Goal: Task Accomplishment & Management: Complete application form

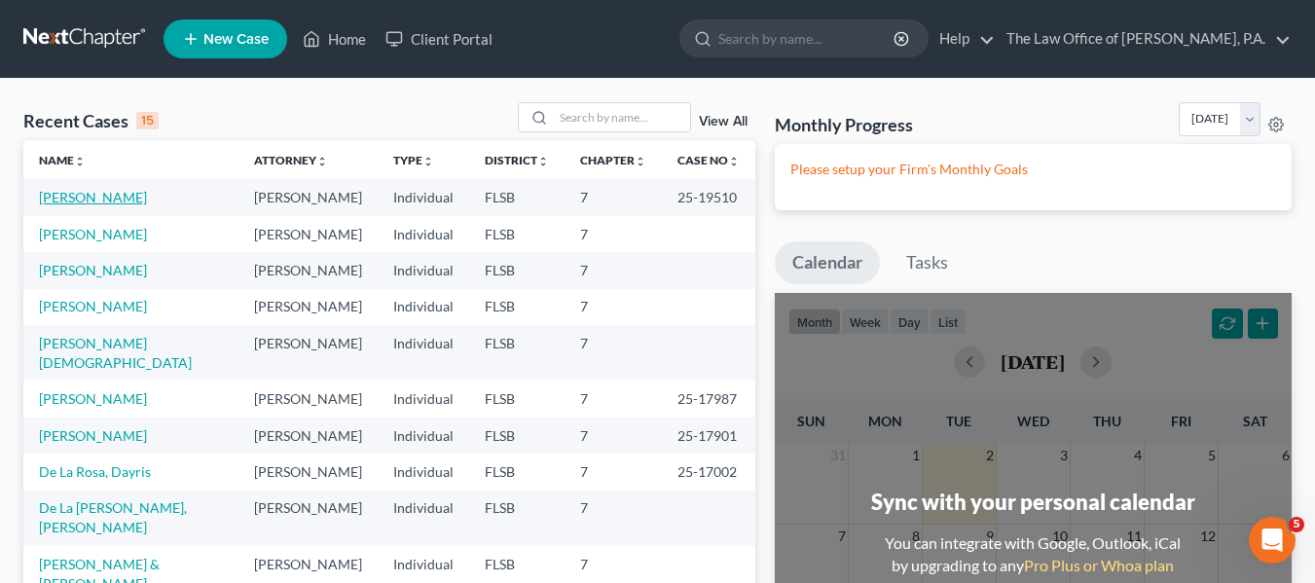
click at [117, 201] on link "[PERSON_NAME]" at bounding box center [93, 197] width 108 height 17
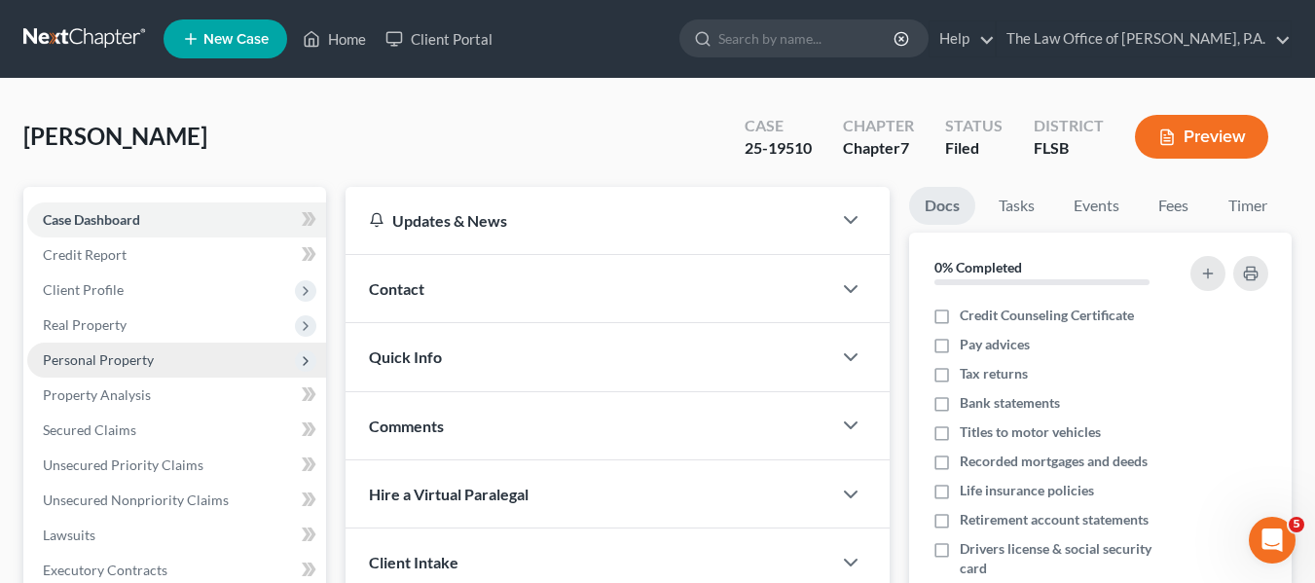
click at [112, 358] on span "Personal Property" at bounding box center [98, 359] width 111 height 17
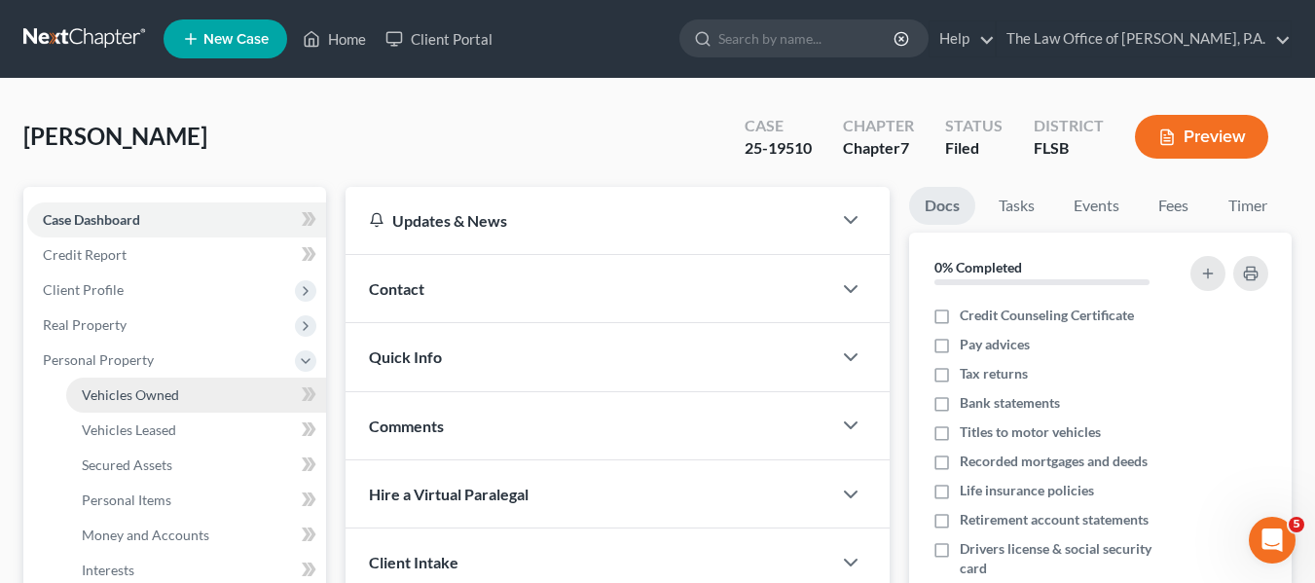
click at [114, 391] on span "Vehicles Owned" at bounding box center [130, 395] width 97 height 17
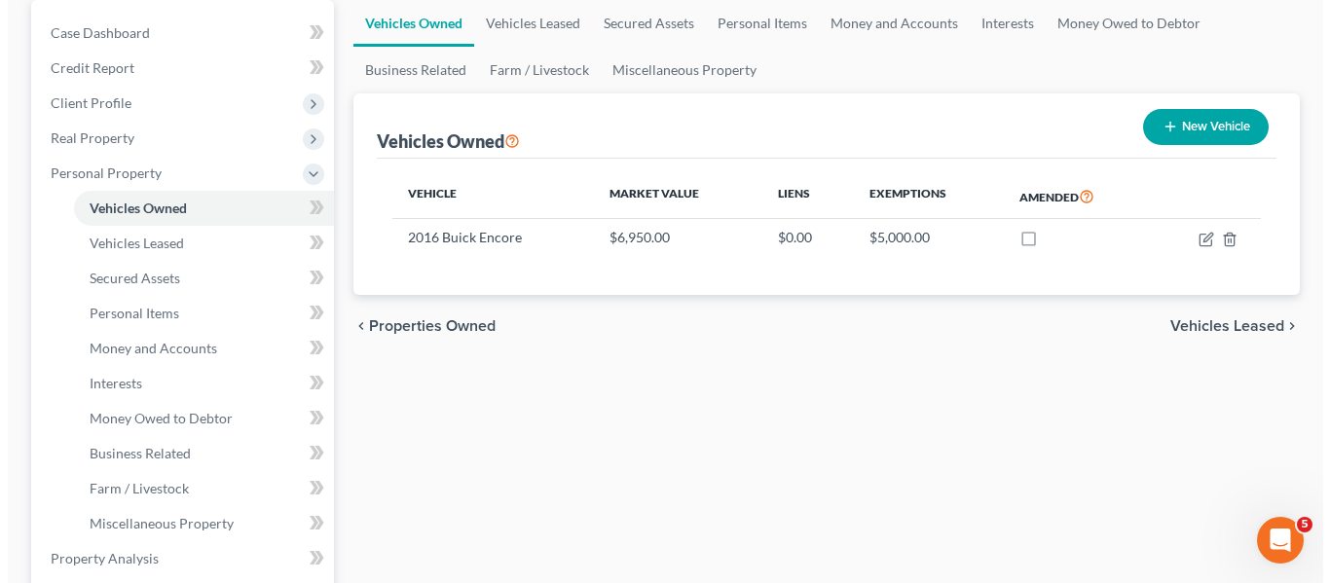
scroll to position [195, 0]
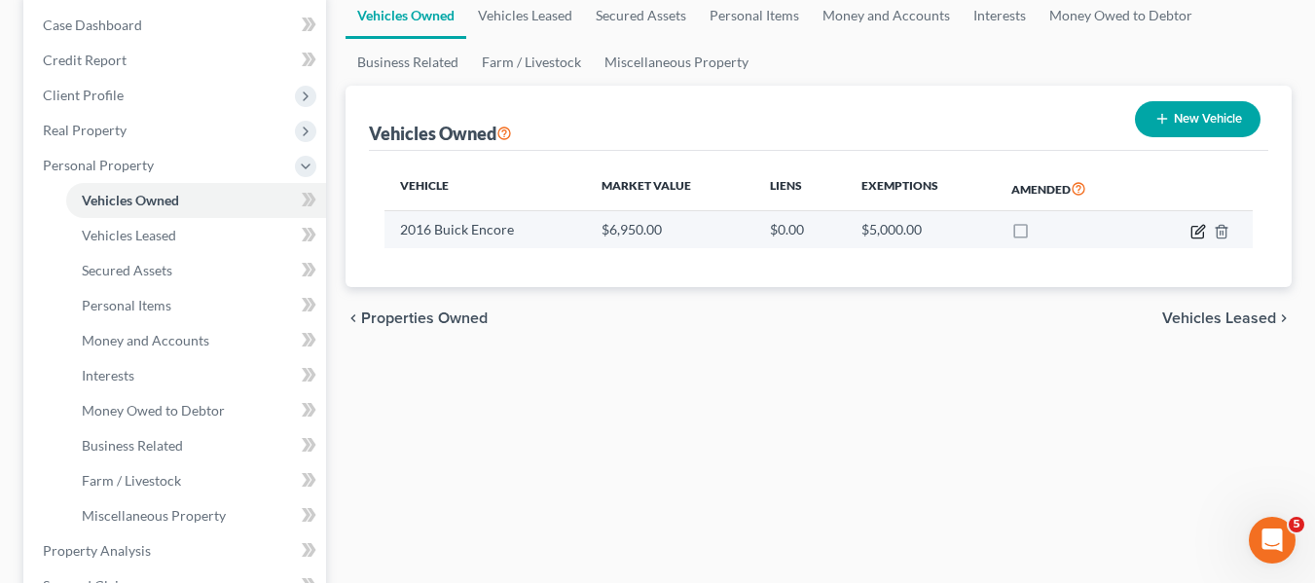
click at [1193, 231] on icon "button" at bounding box center [1198, 232] width 12 height 12
select select "0"
select select "10"
select select "3"
select select "0"
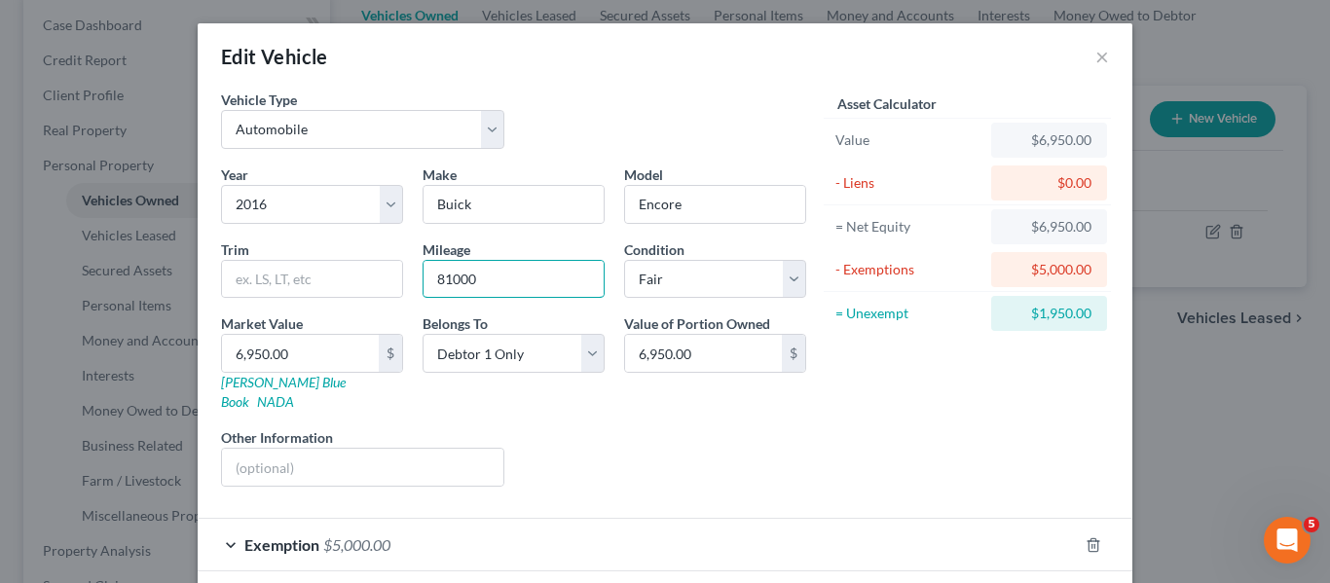
drag, startPoint x: 511, startPoint y: 284, endPoint x: 399, endPoint y: 306, distance: 114.0
click at [399, 306] on div "Year Select 2026 2025 2024 2023 2022 2021 2020 2019 2018 2017 2016 2015 2014 20…" at bounding box center [513, 334] width 605 height 338
type input "91800"
type input "3"
type input "3.00"
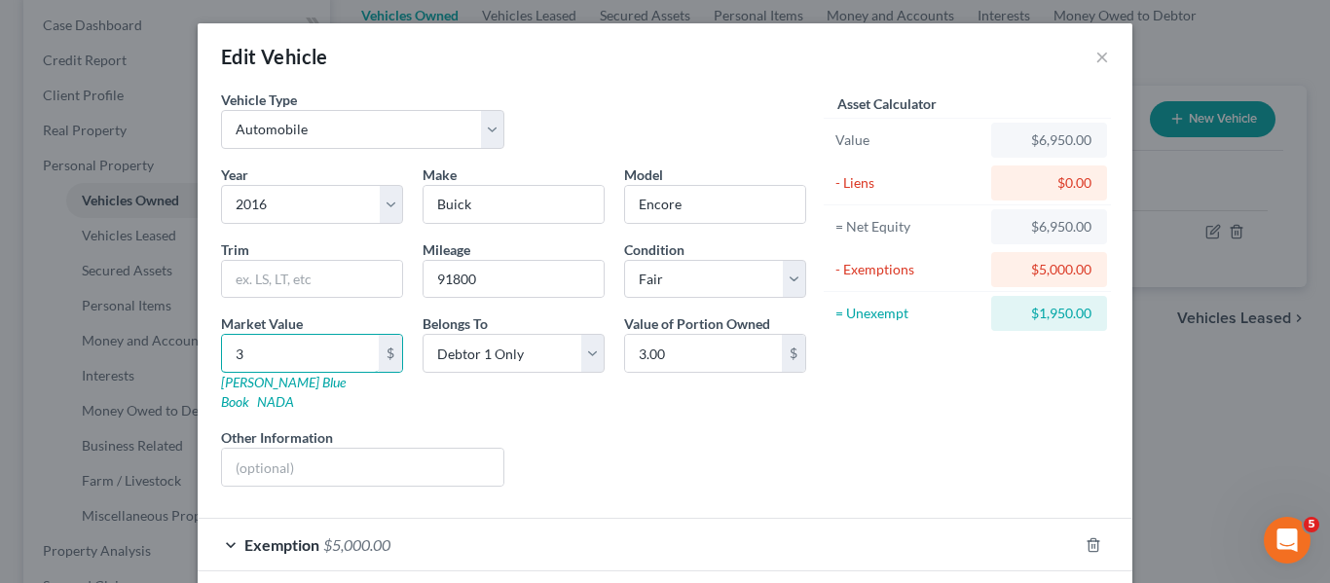
type input "30"
type input "30.00"
type input "300"
type input "300.00"
type input "300"
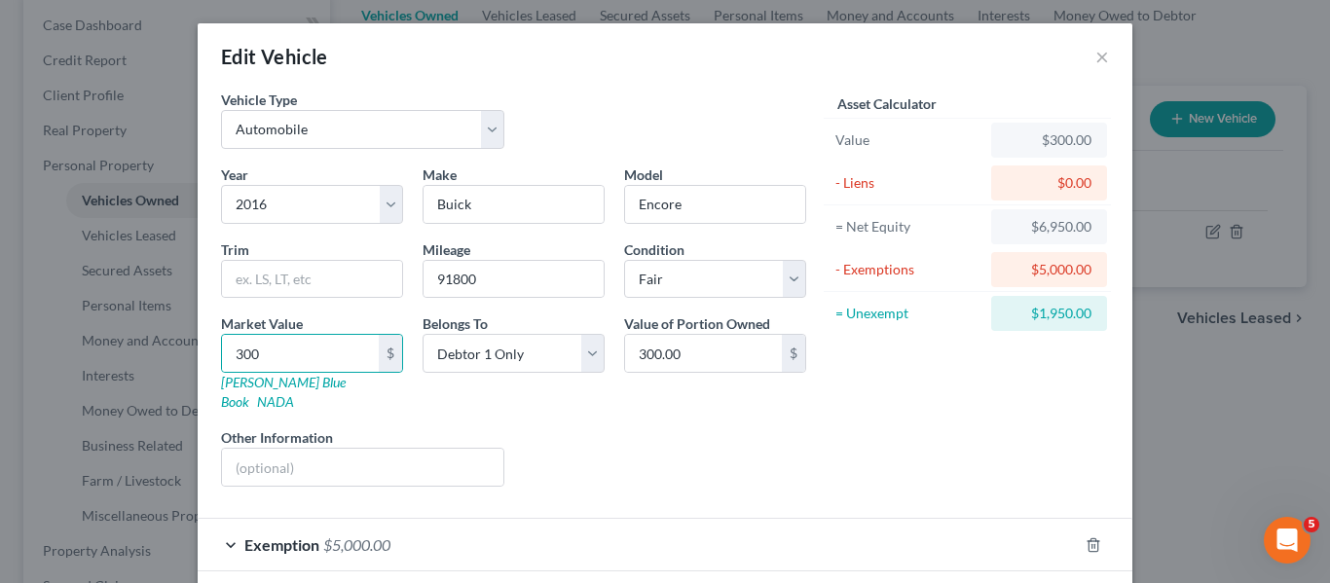
click at [648, 443] on div "Liens Select" at bounding box center [665, 456] width 303 height 59
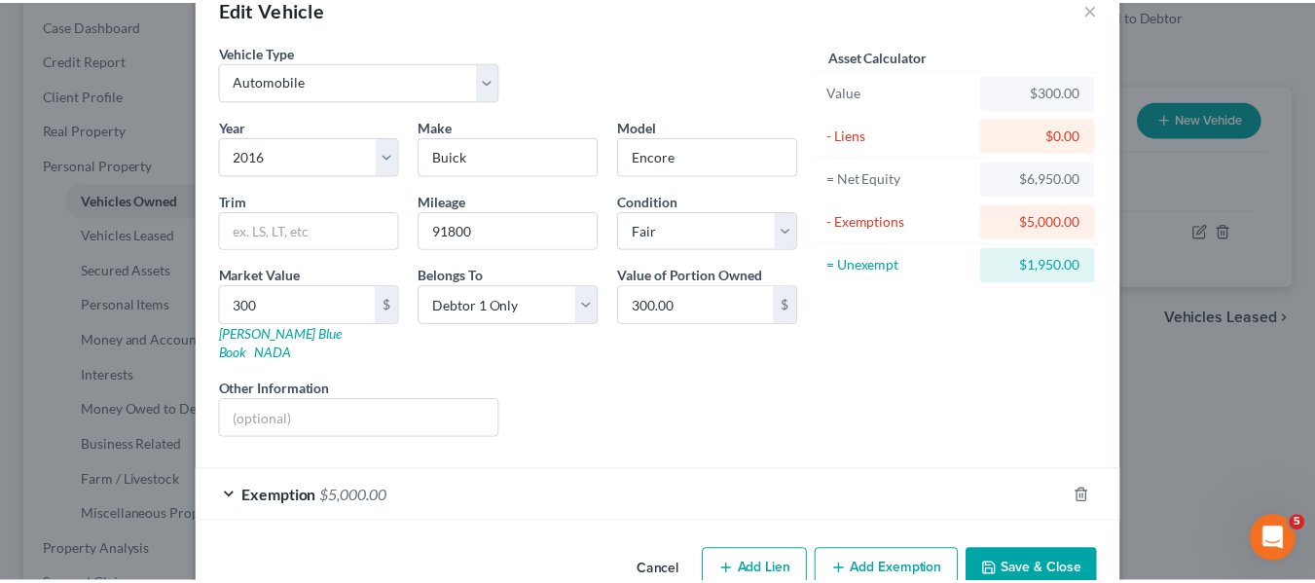
scroll to position [76, 0]
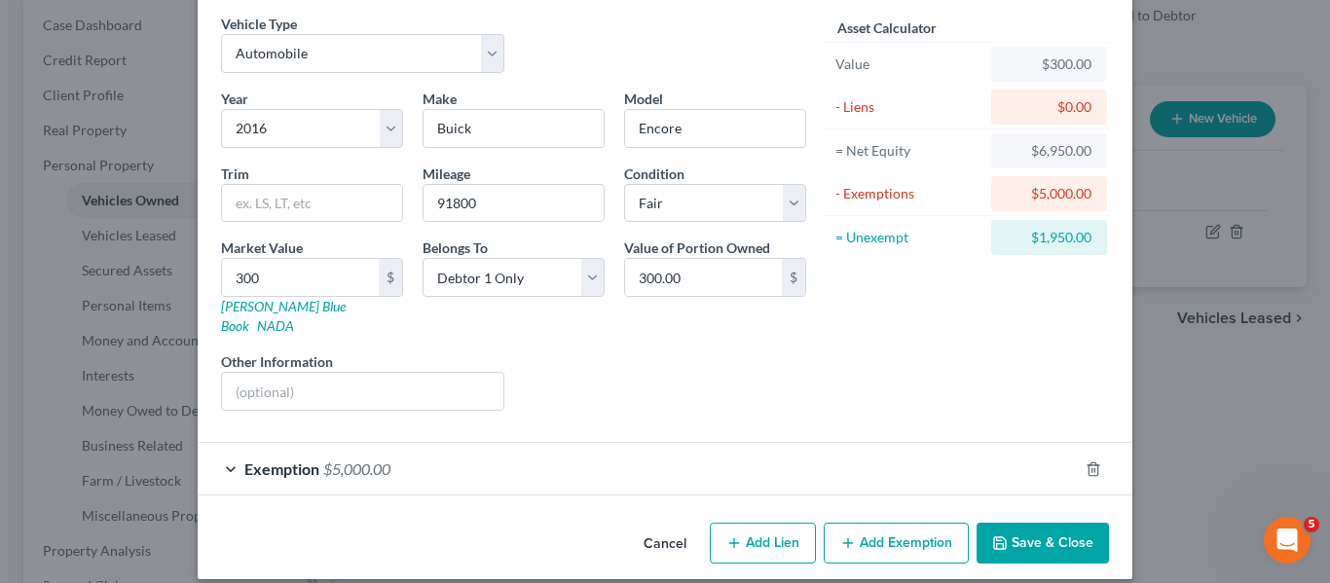
click at [1015, 525] on button "Save & Close" at bounding box center [1043, 543] width 132 height 41
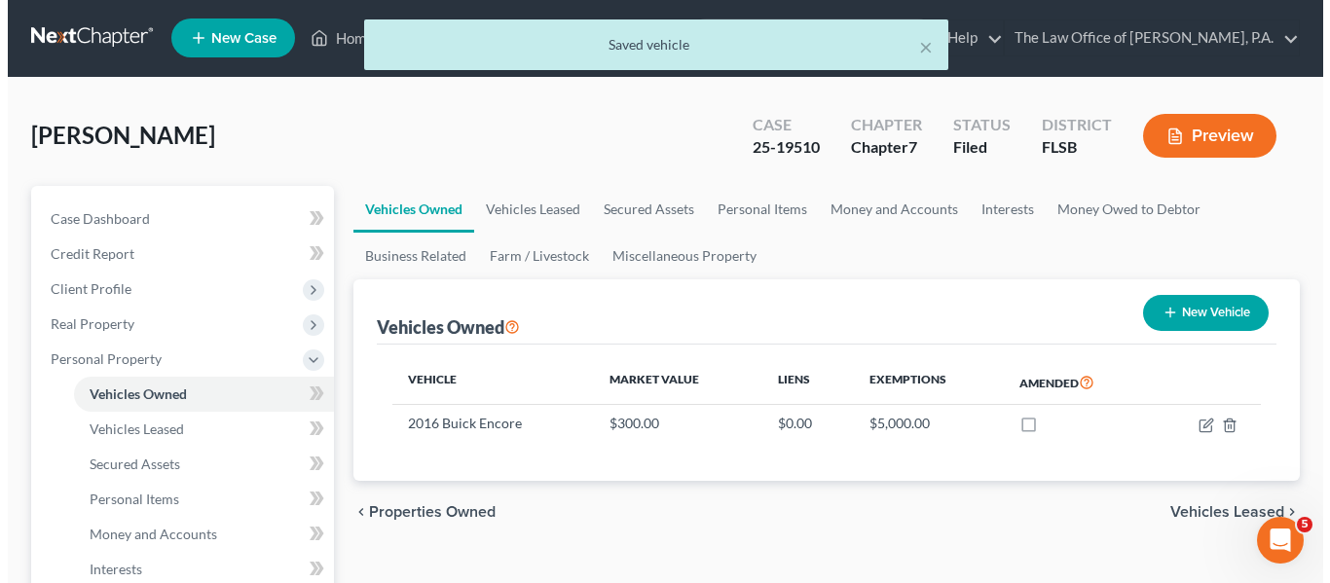
scroll to position [0, 0]
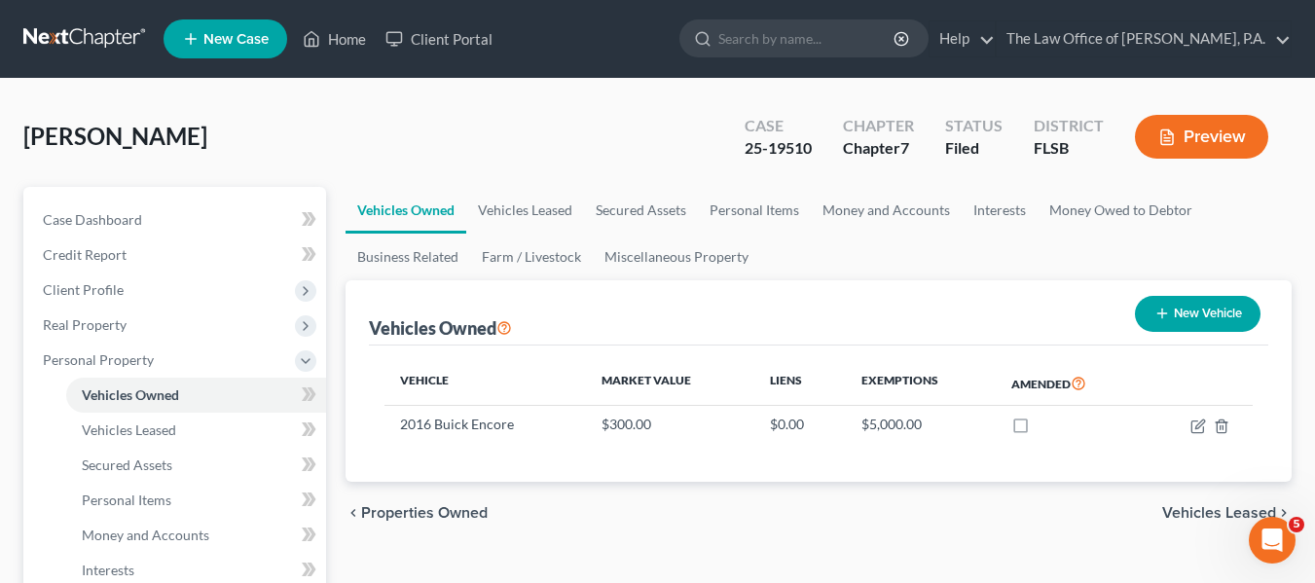
click at [1187, 317] on button "New Vehicle" at bounding box center [1198, 314] width 126 height 36
select select "0"
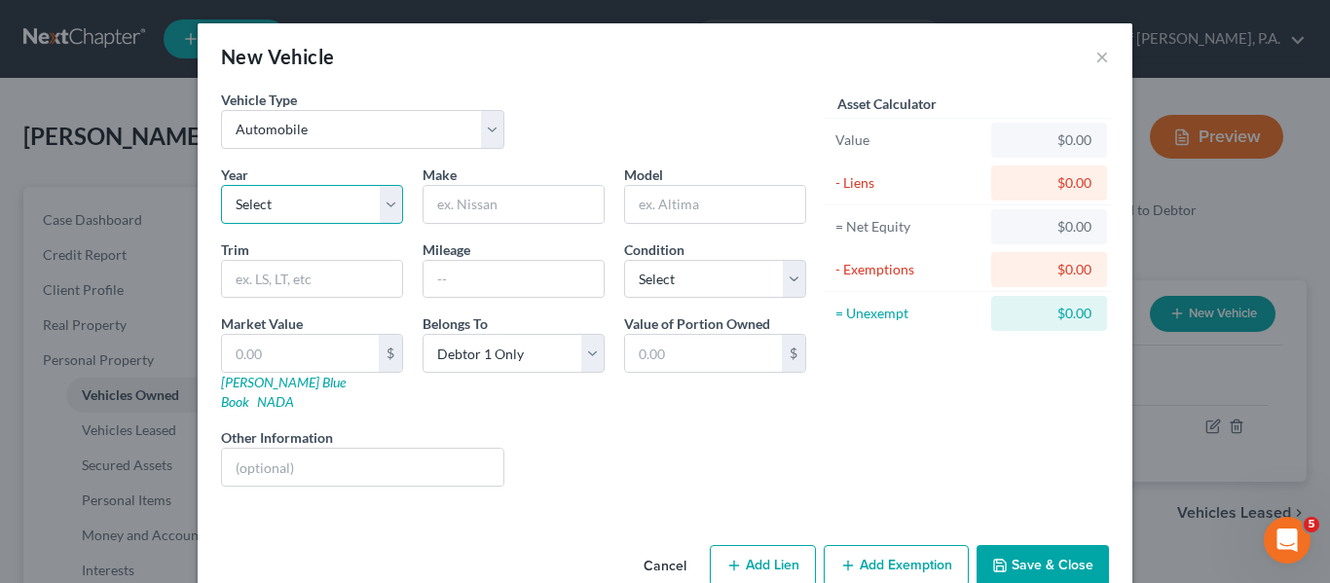
click at [287, 196] on select "Select 2026 2025 2024 2023 2022 2021 2020 2019 2018 2017 2016 2015 2014 2013 20…" at bounding box center [312, 204] width 182 height 39
select select "23"
click at [221, 185] on select "Select 2026 2025 2024 2023 2022 2021 2020 2019 2018 2017 2016 2015 2014 2013 20…" at bounding box center [312, 204] width 182 height 39
click at [538, 204] on input "text" at bounding box center [514, 204] width 180 height 37
type input "Cadillac"
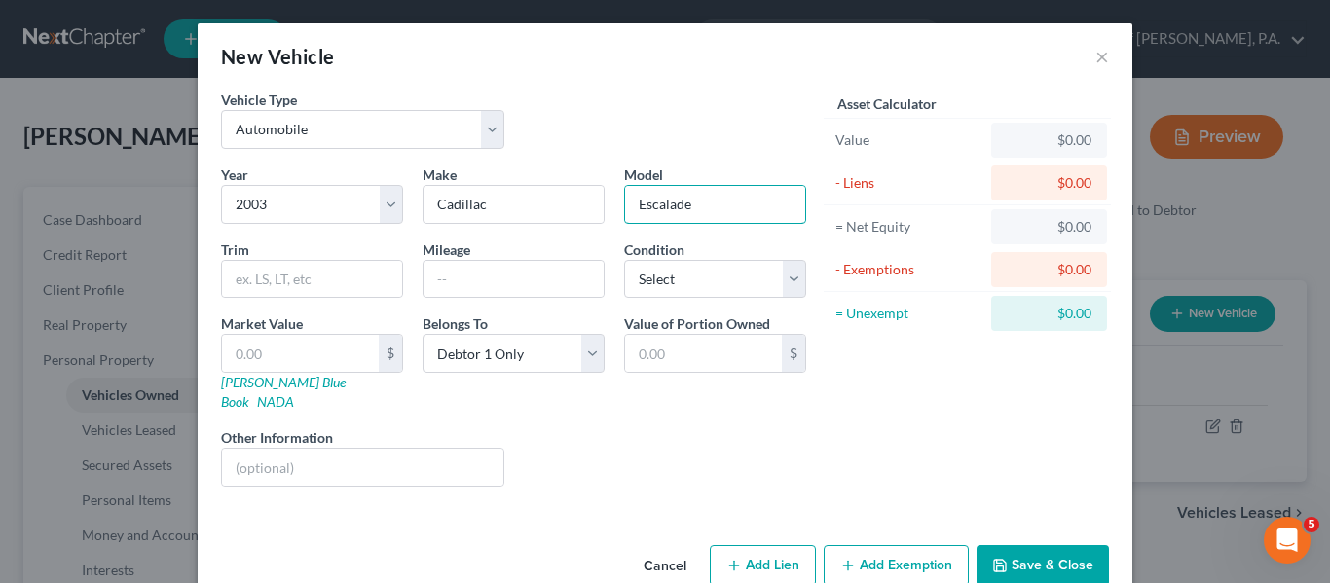
type input "Escalade"
click at [484, 277] on input "text" at bounding box center [514, 279] width 180 height 37
type input "220287"
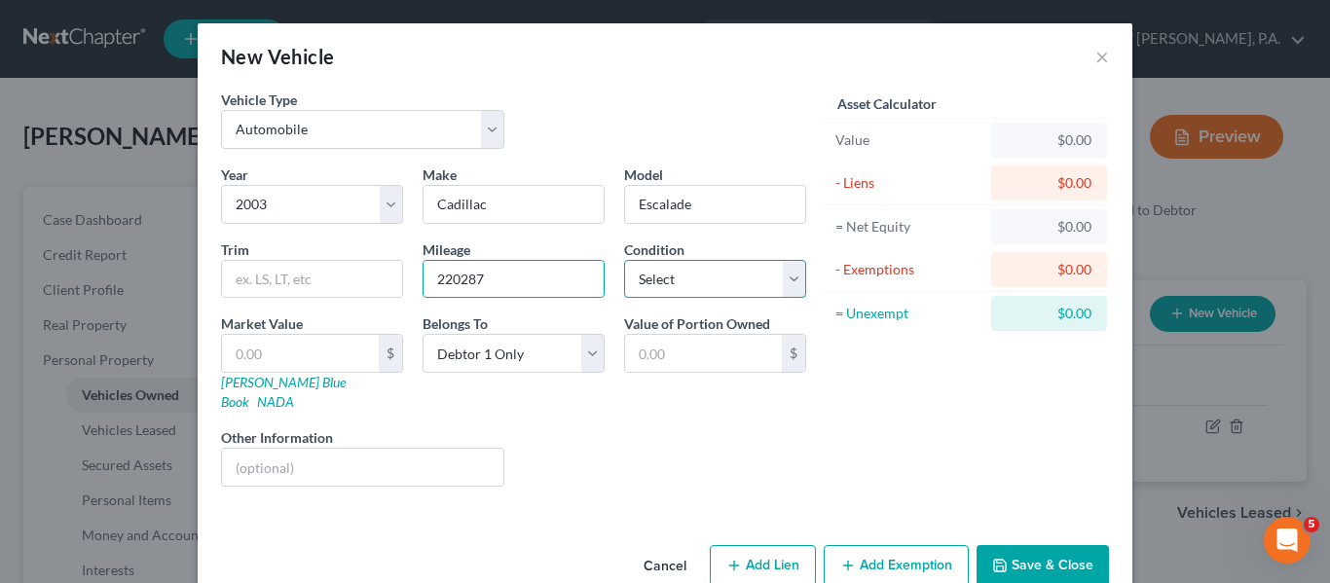
click at [705, 286] on select "Select Excellent Very Good Good Fair Poor" at bounding box center [715, 279] width 182 height 39
click at [624, 260] on select "Select Excellent Very Good Good Fair Poor" at bounding box center [715, 279] width 182 height 39
drag, startPoint x: 707, startPoint y: 272, endPoint x: 700, endPoint y: 296, distance: 25.3
click at [707, 272] on select "Select Excellent Very Good Good Fair Poor" at bounding box center [715, 279] width 182 height 39
select select "4"
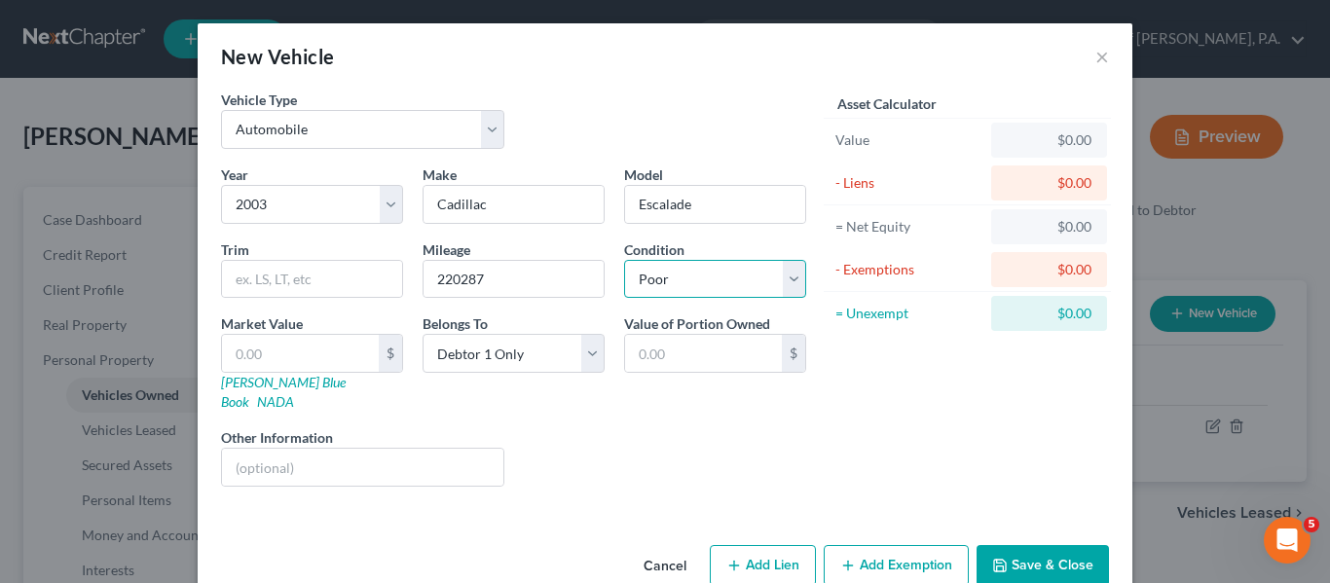
click at [624, 260] on select "Select Excellent Very Good Good Fair Poor" at bounding box center [715, 279] width 182 height 39
click at [768, 444] on div "Liens Select" at bounding box center [665, 456] width 303 height 59
click at [336, 363] on input "text" at bounding box center [300, 353] width 157 height 37
type input "5"
type input "5.00"
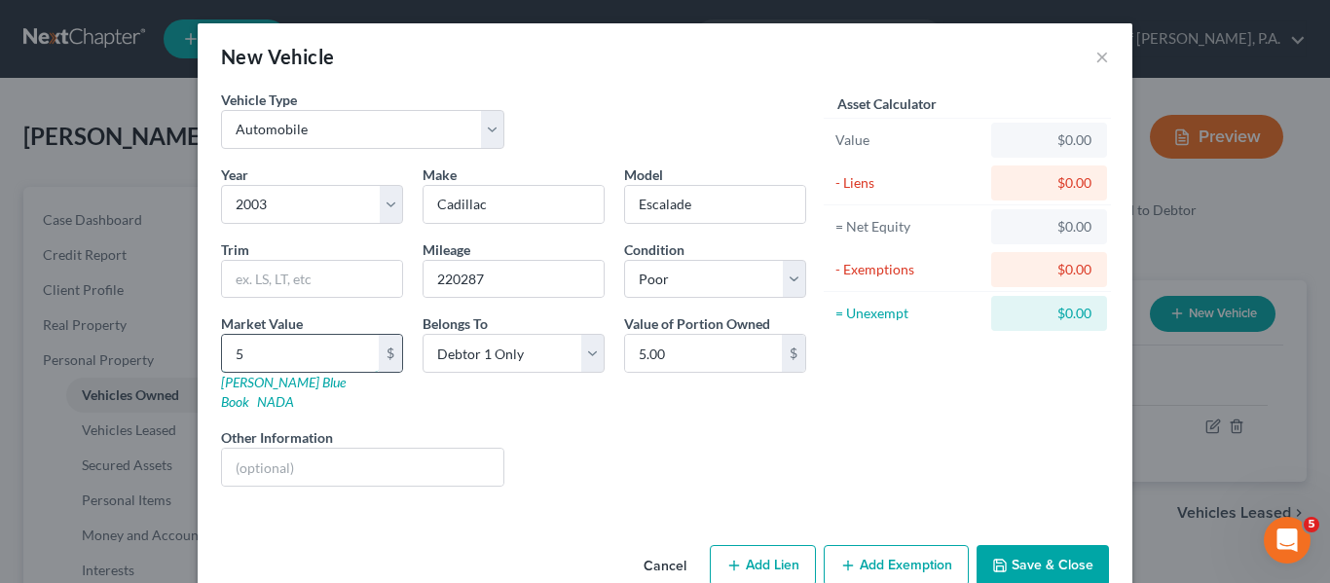
type input "50"
type input "50.00"
type input "500"
type input "500.00"
type input "500"
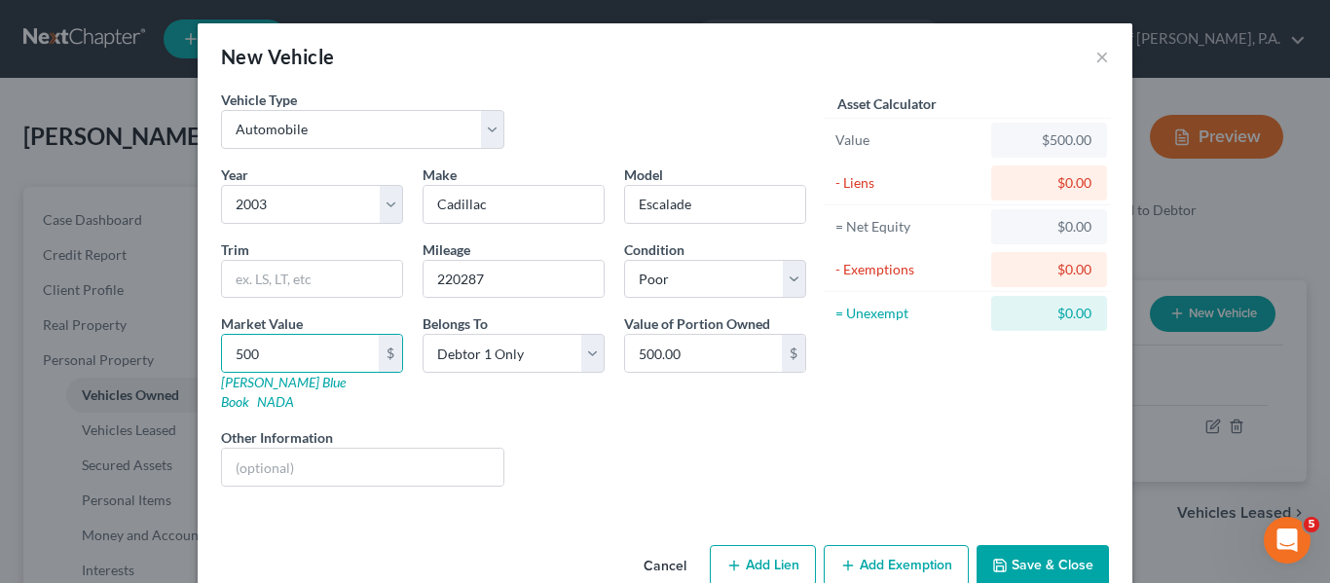
click at [638, 400] on div "Year Select 2026 2025 2024 2023 2022 2021 2020 2019 2018 2017 2016 2015 2014 20…" at bounding box center [513, 334] width 605 height 338
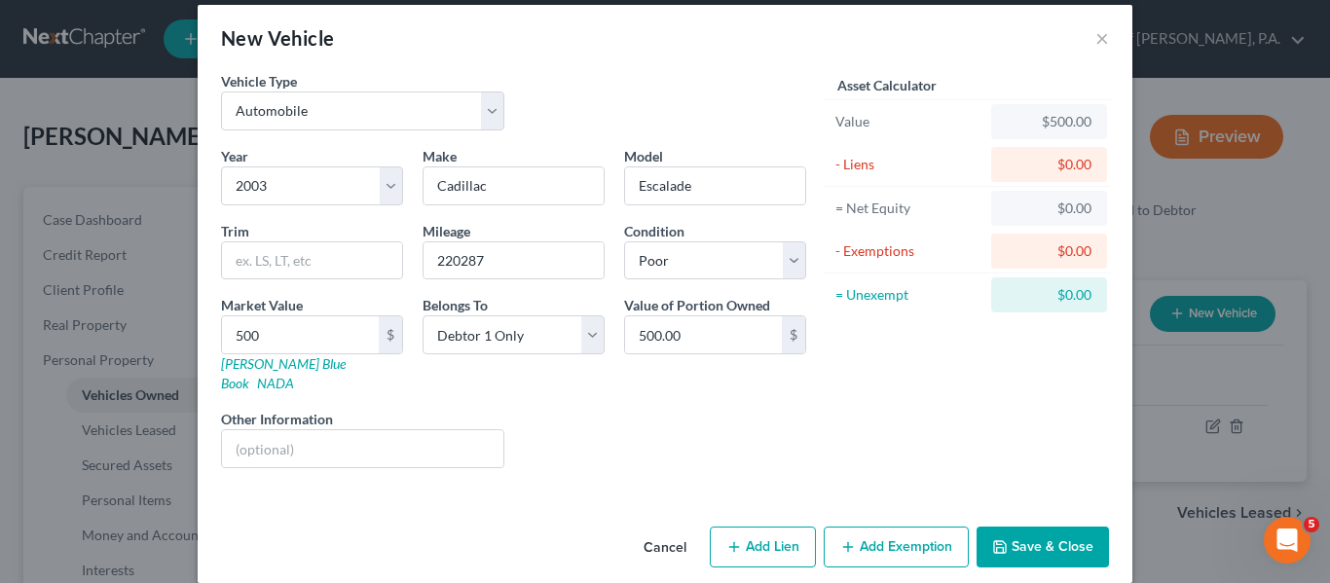
scroll to position [22, 0]
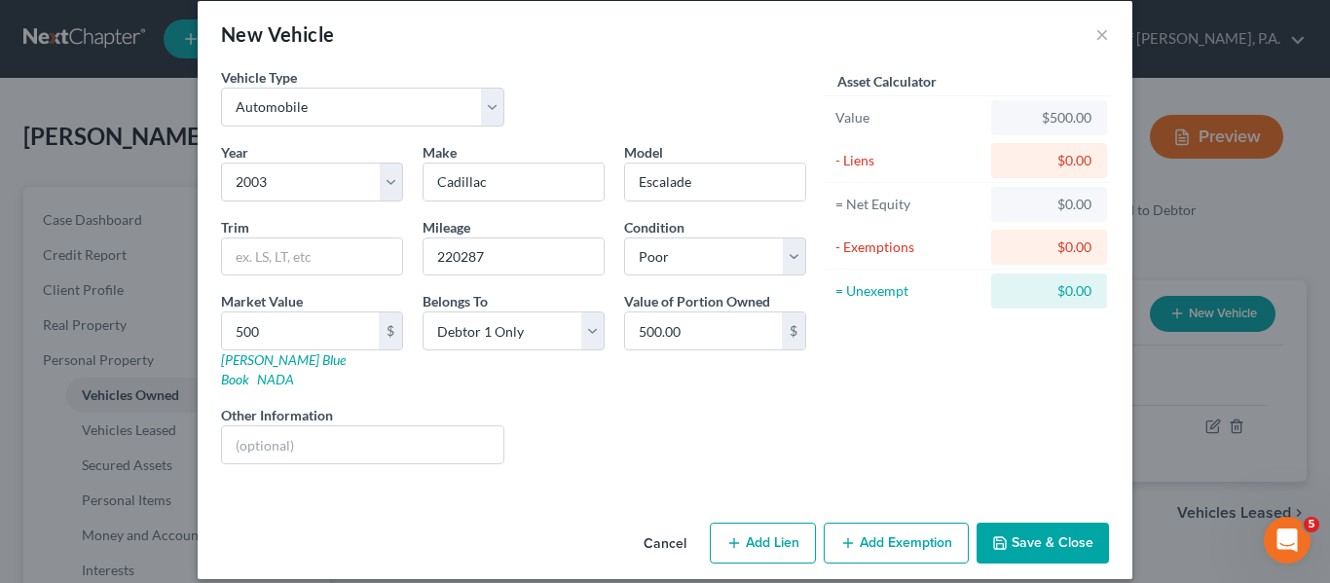
click at [1019, 523] on button "Save & Close" at bounding box center [1043, 543] width 132 height 41
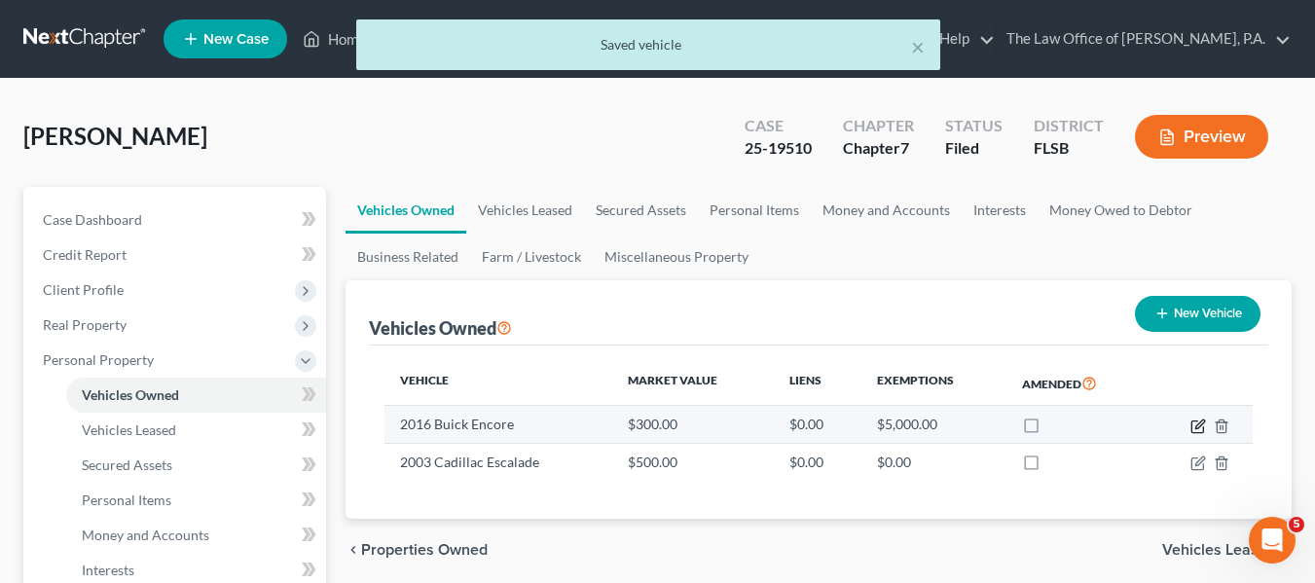
click at [1201, 426] on icon "button" at bounding box center [1200, 424] width 9 height 9
select select "0"
select select "10"
select select "3"
select select "0"
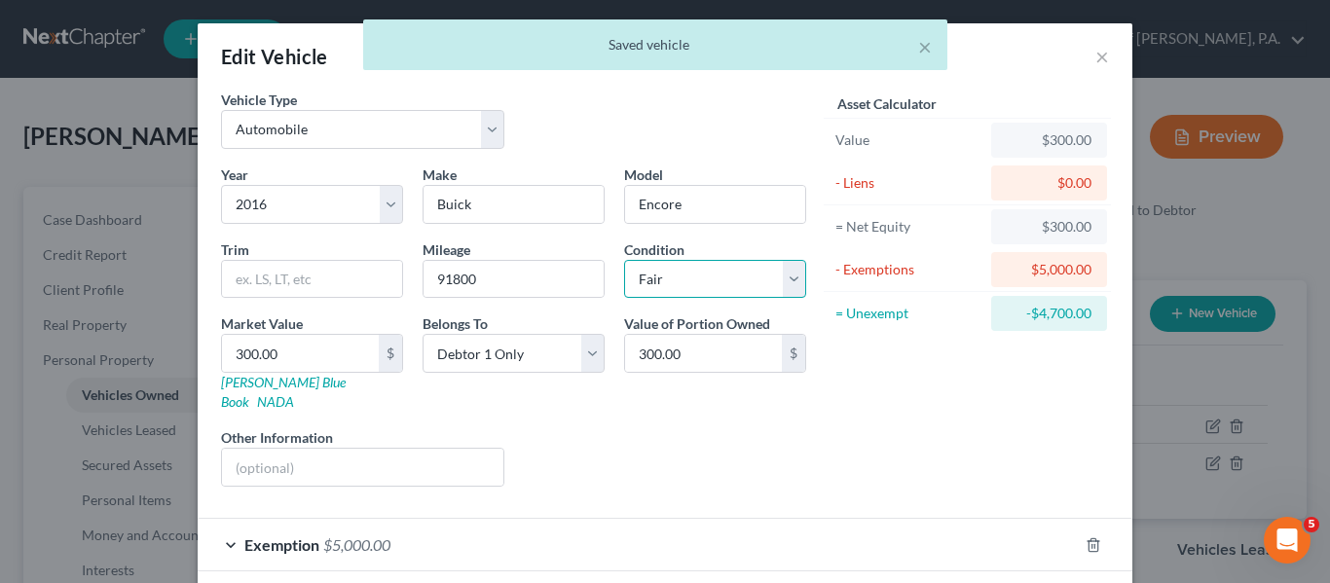
drag, startPoint x: 700, startPoint y: 275, endPoint x: 699, endPoint y: 290, distance: 15.6
click at [700, 276] on select "Select Excellent Very Good Good Fair Poor" at bounding box center [715, 279] width 182 height 39
select select "4"
click at [624, 260] on select "Select Excellent Very Good Good Fair Poor" at bounding box center [715, 279] width 182 height 39
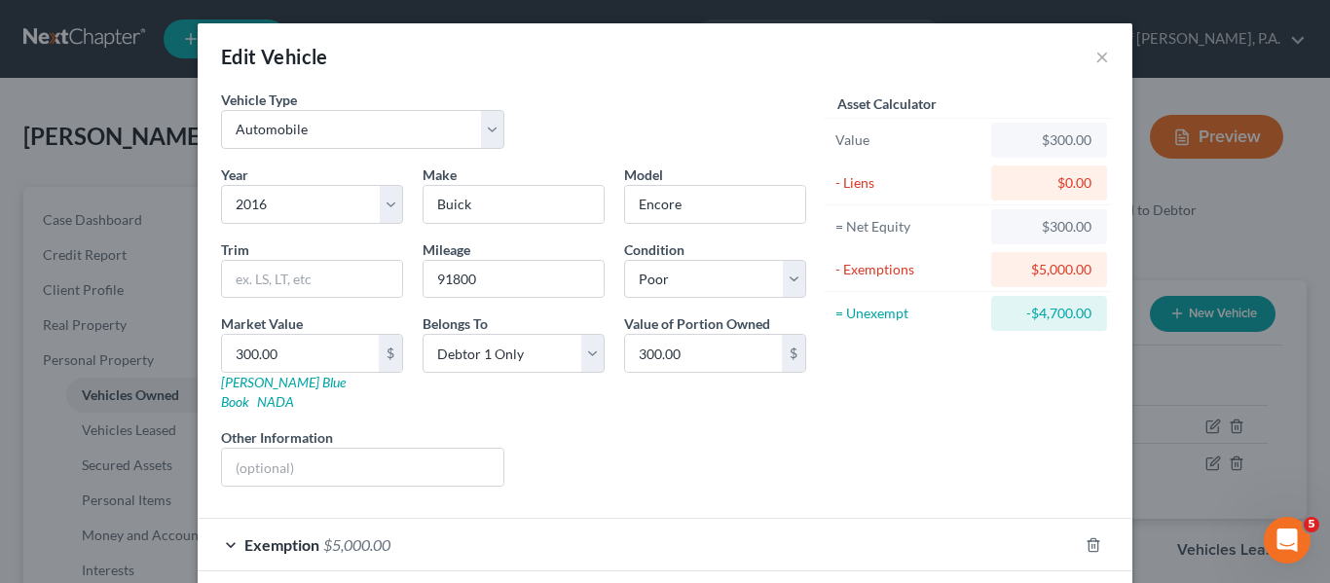
click at [915, 420] on div "Asset Calculator Value $300.00 - Liens $0.00 = Net Equity $300.00 - Exemptions …" at bounding box center [967, 296] width 303 height 413
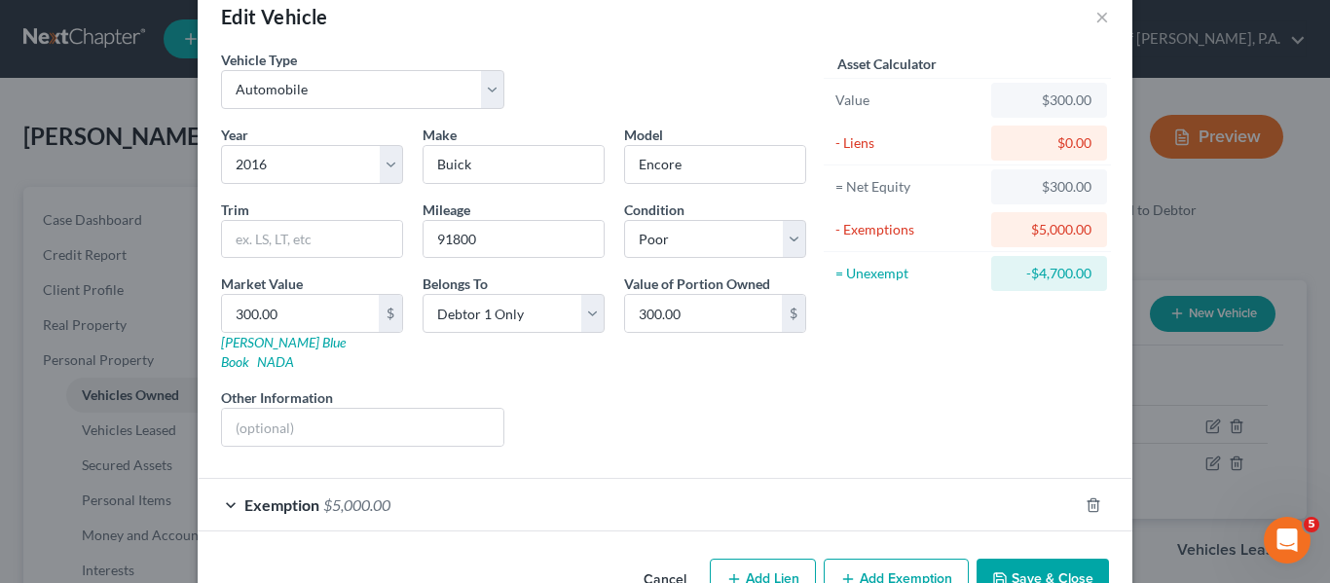
scroll to position [76, 0]
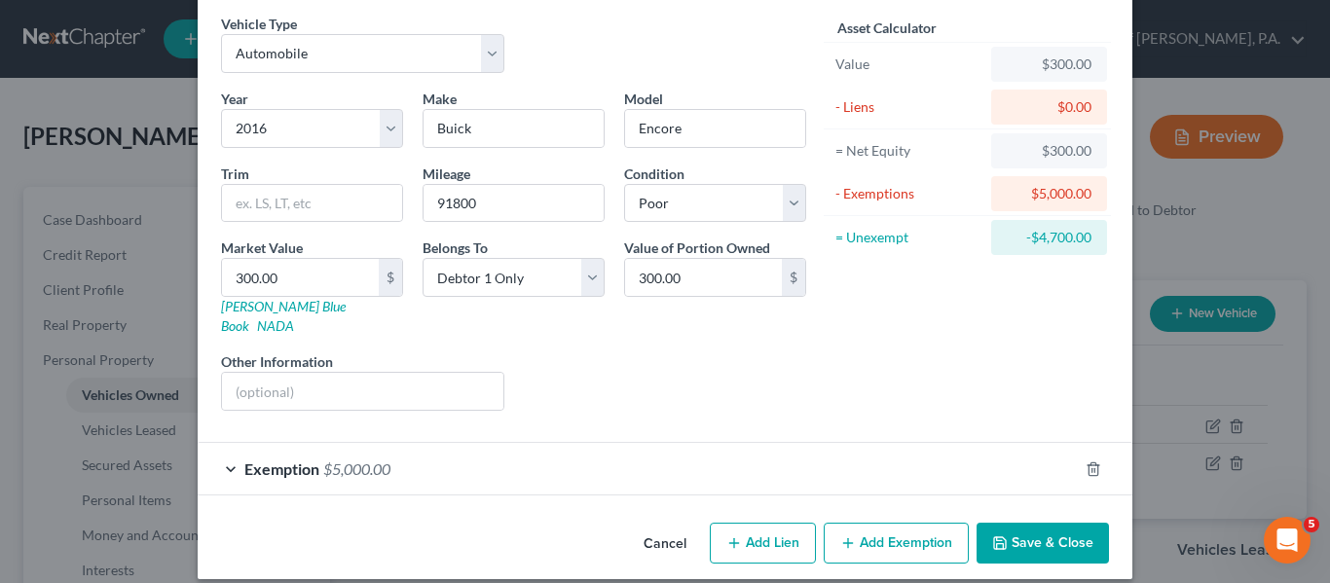
click at [1048, 523] on button "Save & Close" at bounding box center [1043, 543] width 132 height 41
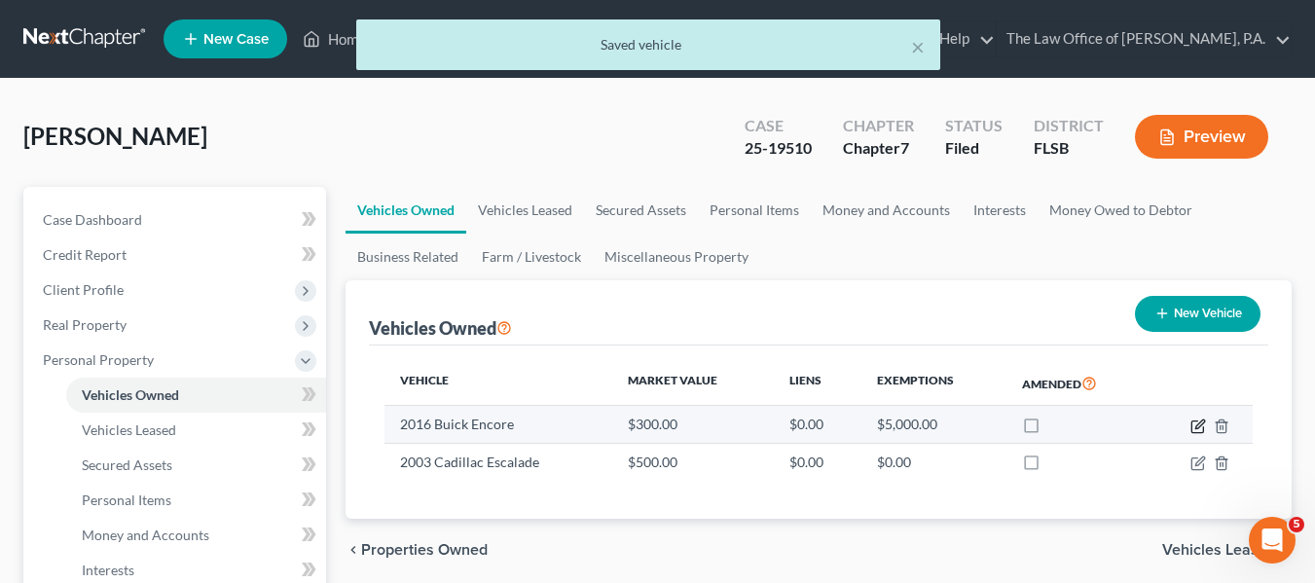
click at [1198, 425] on icon "button" at bounding box center [1200, 424] width 9 height 9
select select "0"
select select "10"
select select "4"
select select "0"
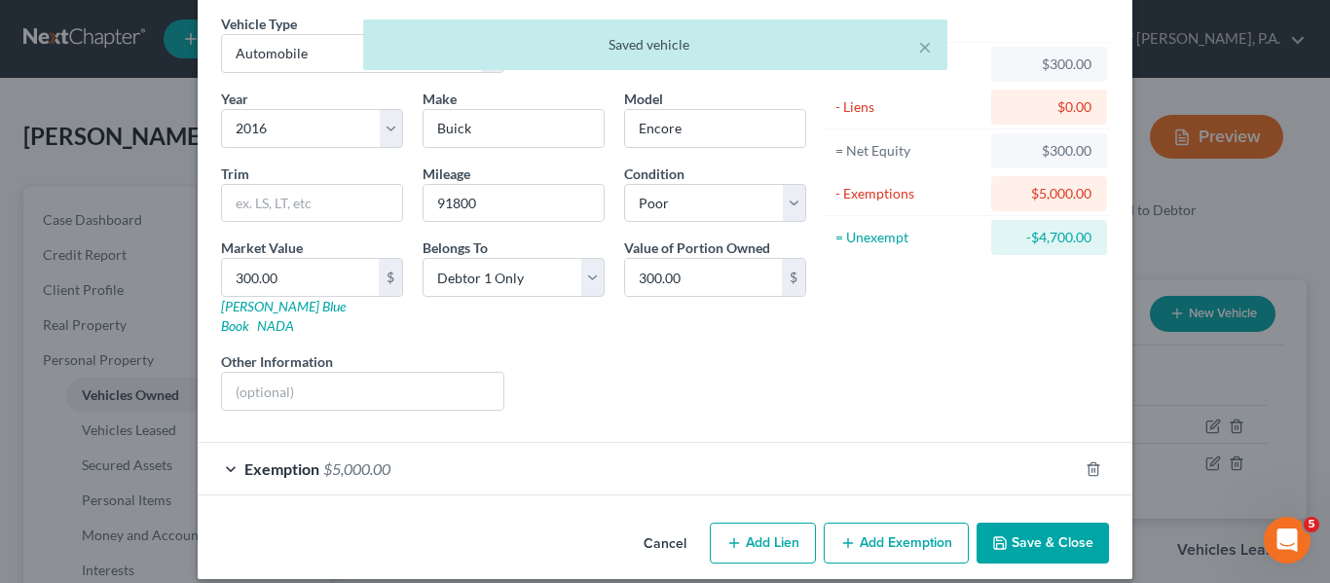
click at [303, 443] on div "Exemption $5,000.00" at bounding box center [638, 469] width 880 height 52
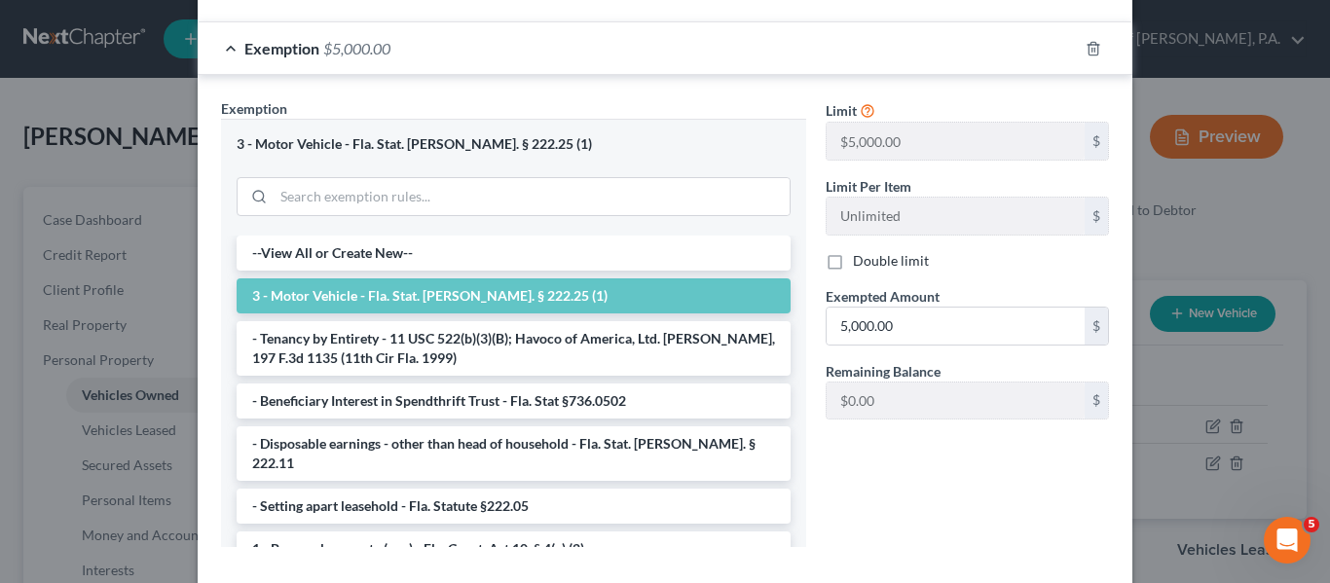
scroll to position [563, 0]
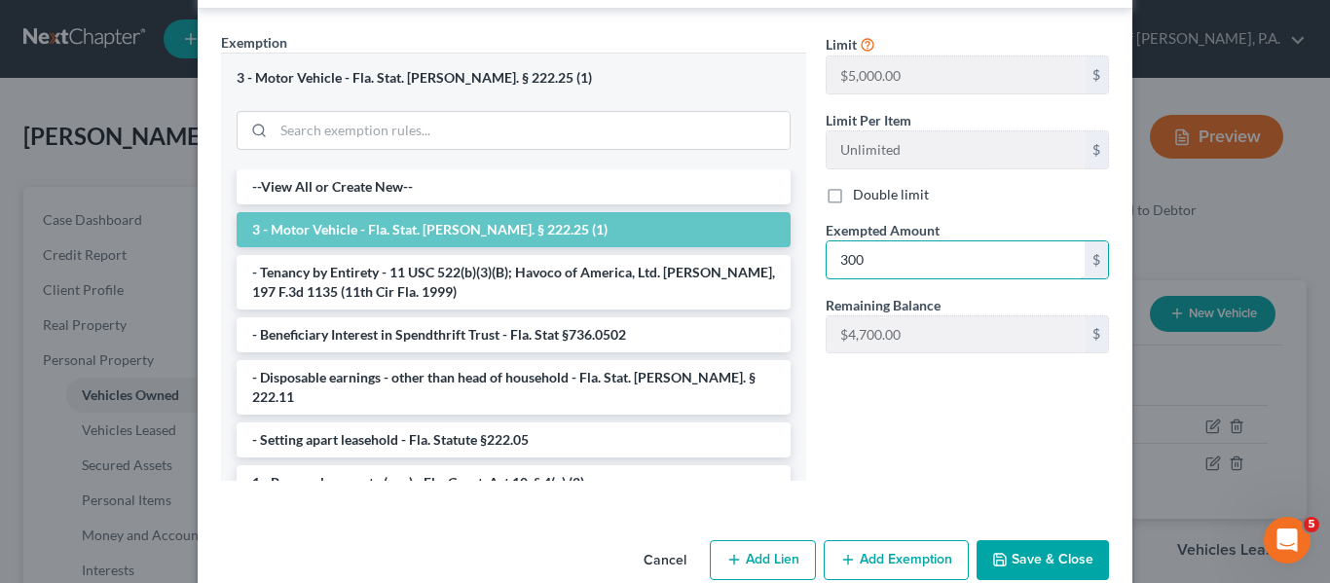
type input "300"
click at [1017, 546] on button "Save & Close" at bounding box center [1043, 560] width 132 height 41
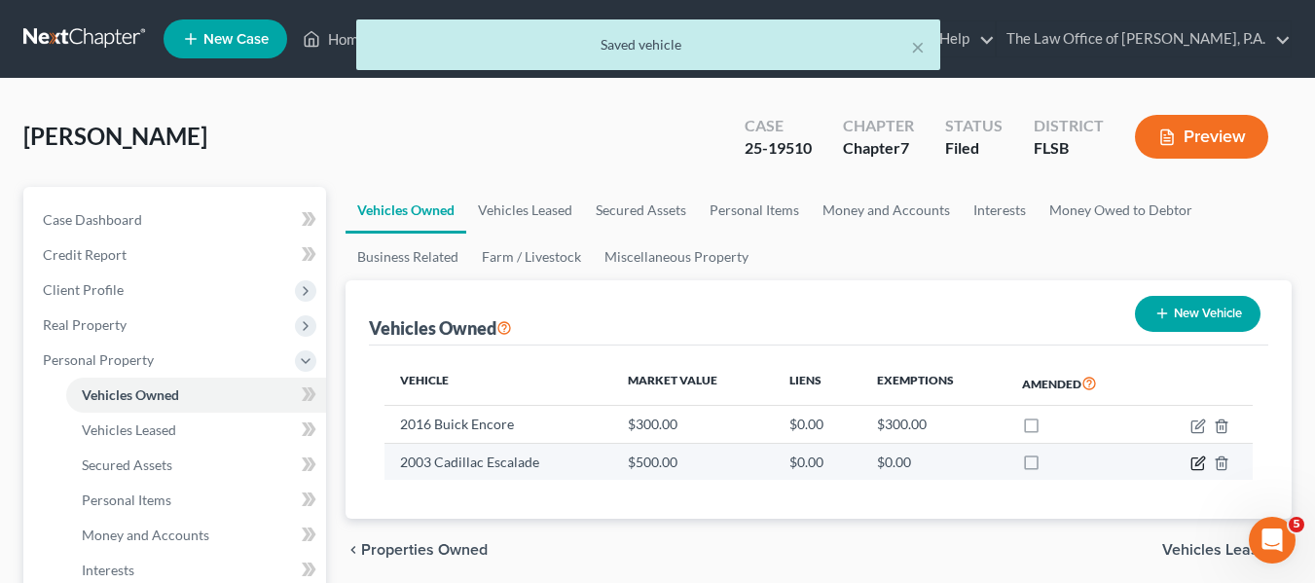
click at [1200, 466] on icon "button" at bounding box center [1199, 464] width 16 height 16
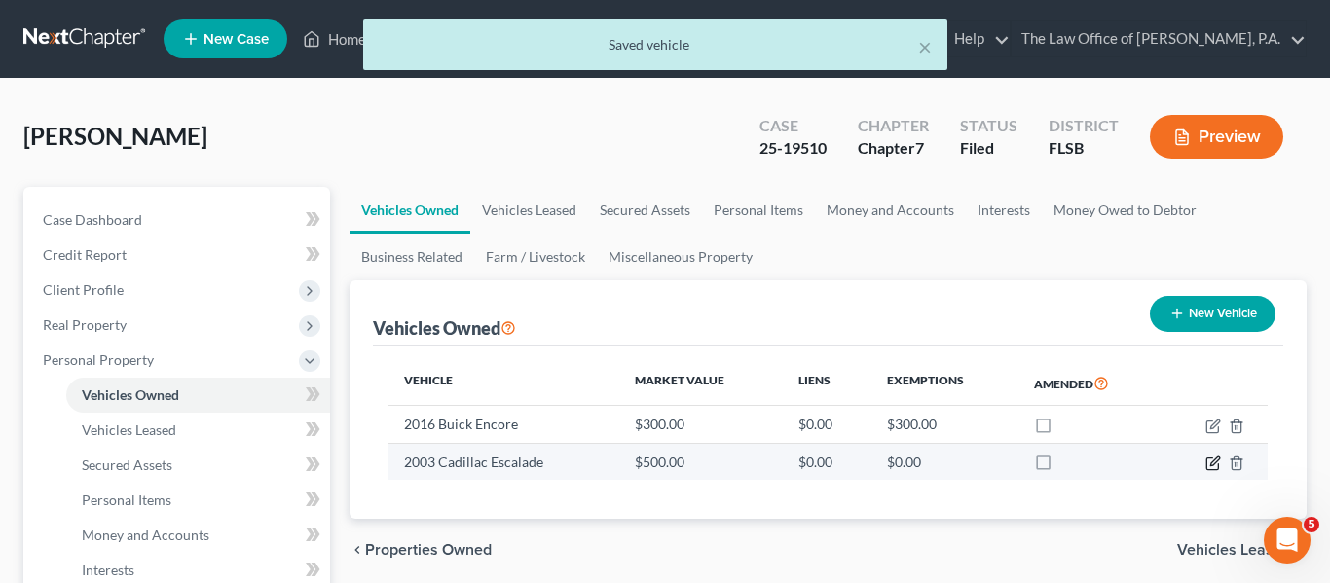
select select "0"
select select "23"
select select "4"
select select "0"
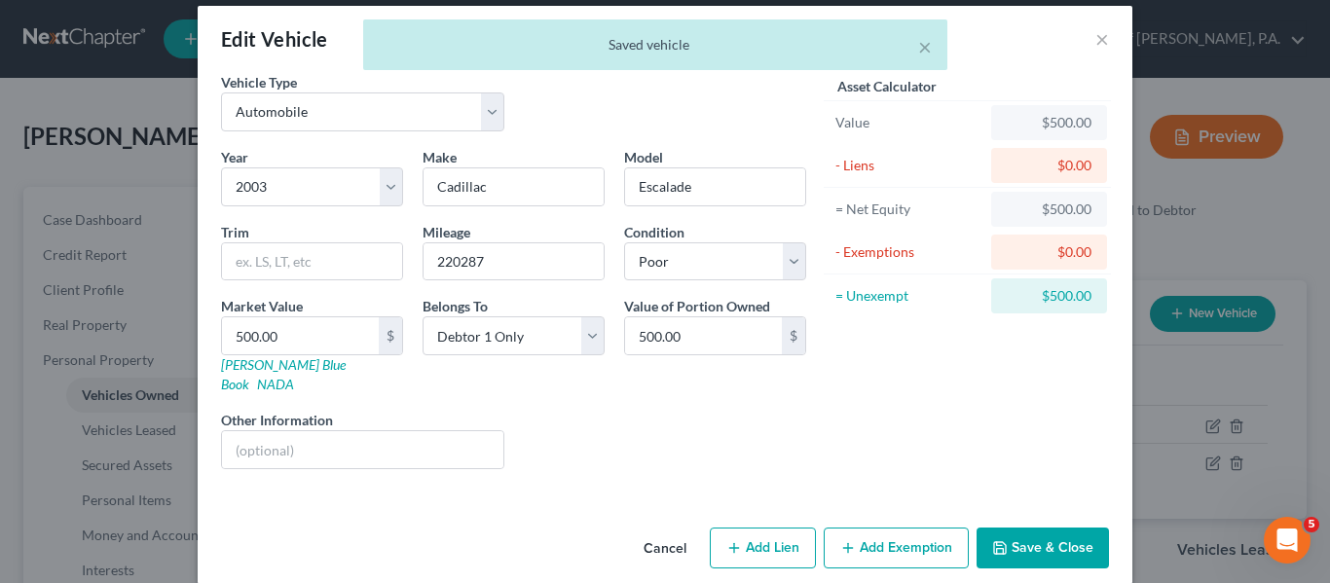
scroll to position [22, 0]
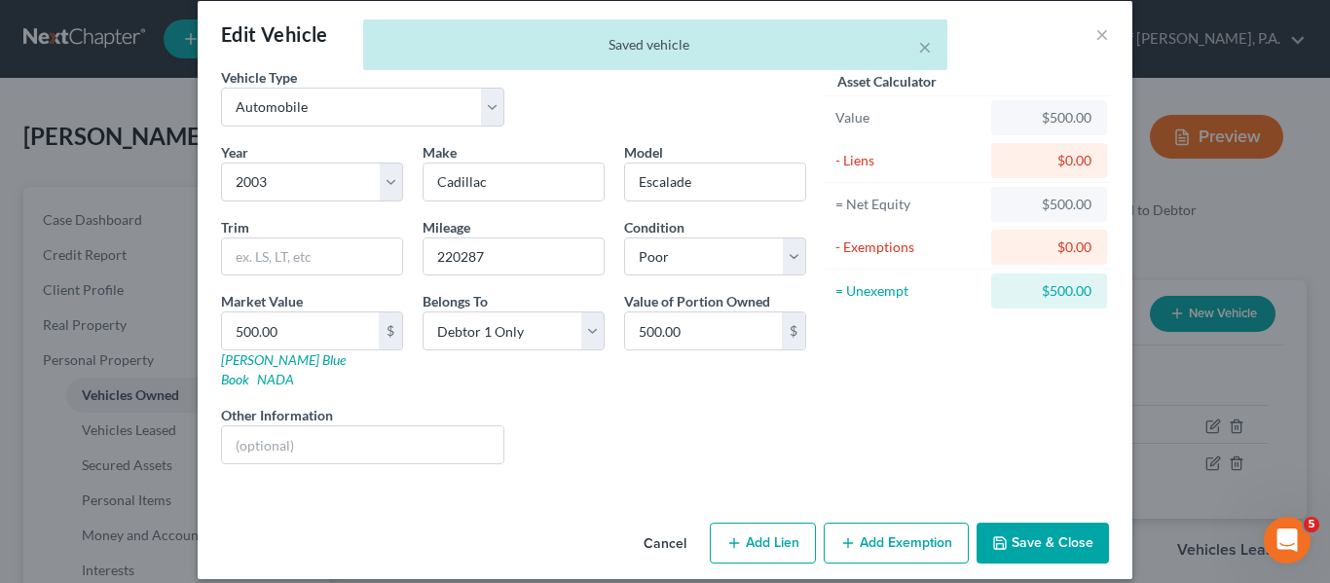
click at [875, 523] on button "Add Exemption" at bounding box center [896, 543] width 145 height 41
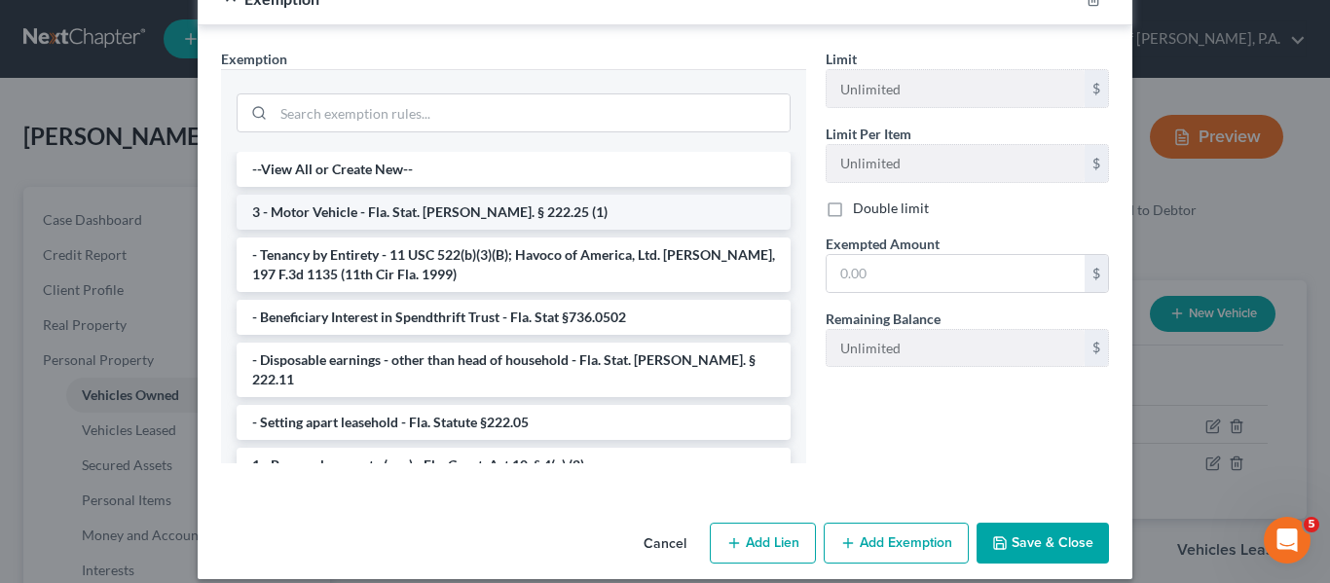
click at [375, 195] on li "3 - Motor Vehicle - Fla. Stat. [PERSON_NAME]. § 222.25 (1)" at bounding box center [514, 212] width 554 height 35
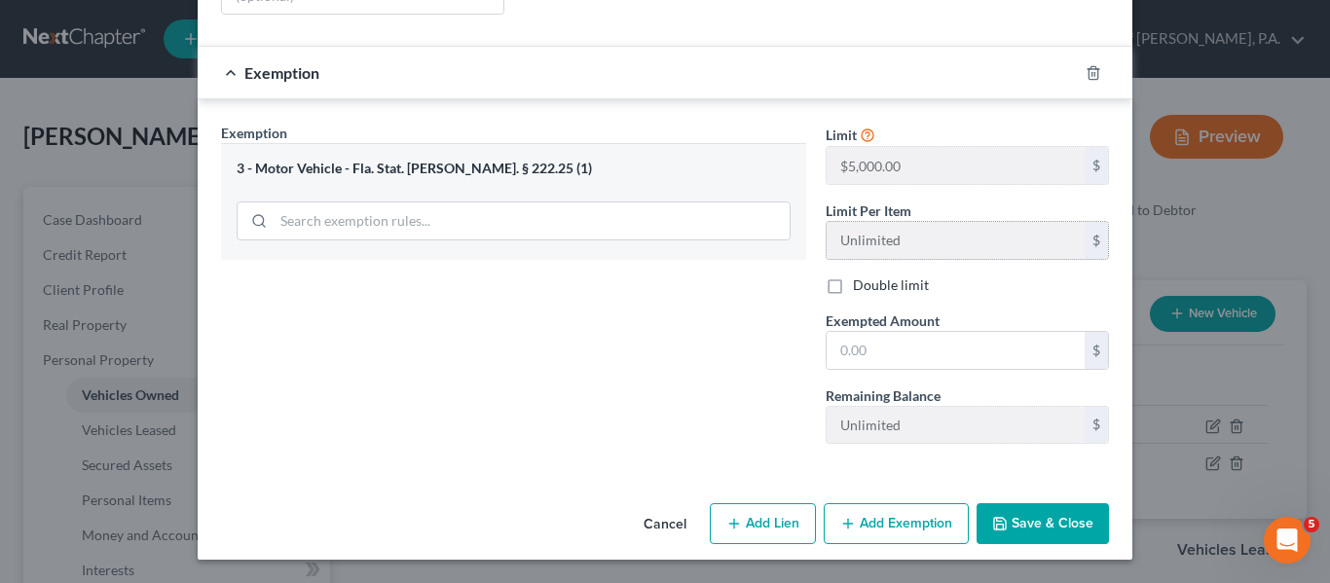
scroll to position [453, 0]
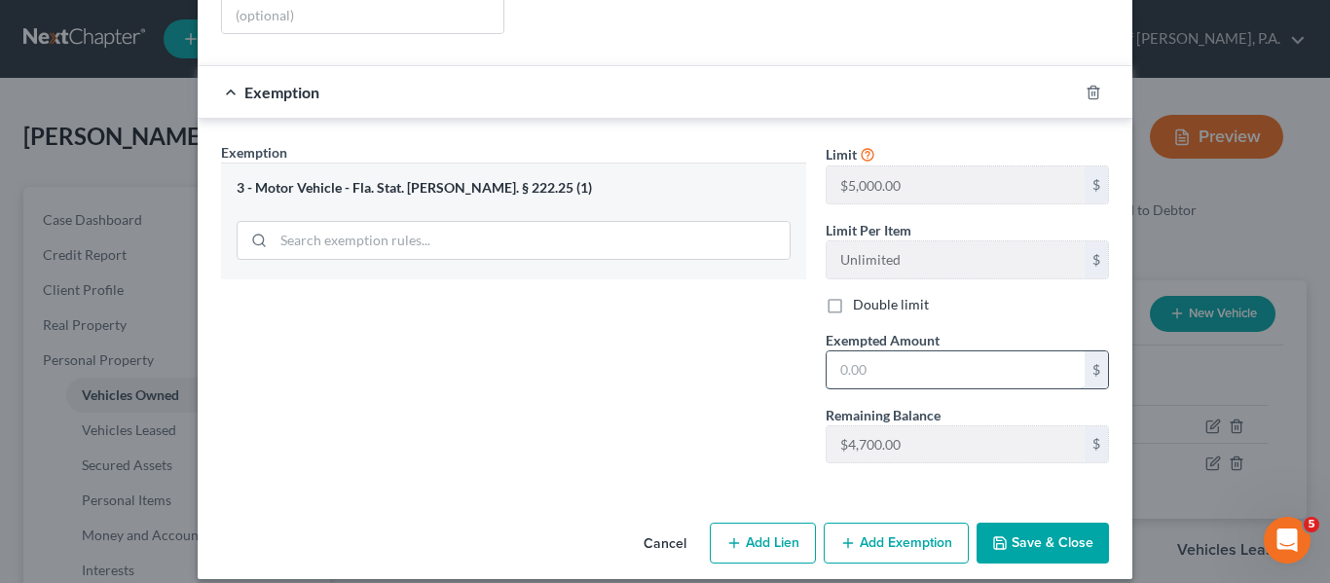
click at [885, 351] on input "text" at bounding box center [956, 369] width 258 height 37
type input "500"
click at [1065, 523] on button "Save & Close" at bounding box center [1043, 543] width 132 height 41
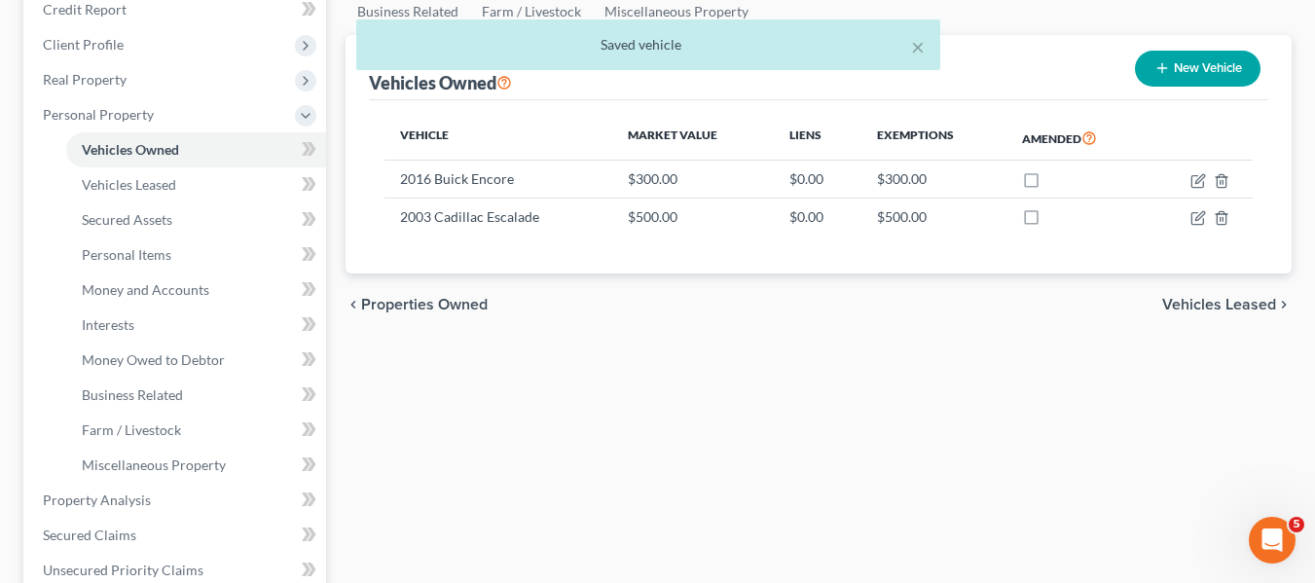
scroll to position [487, 0]
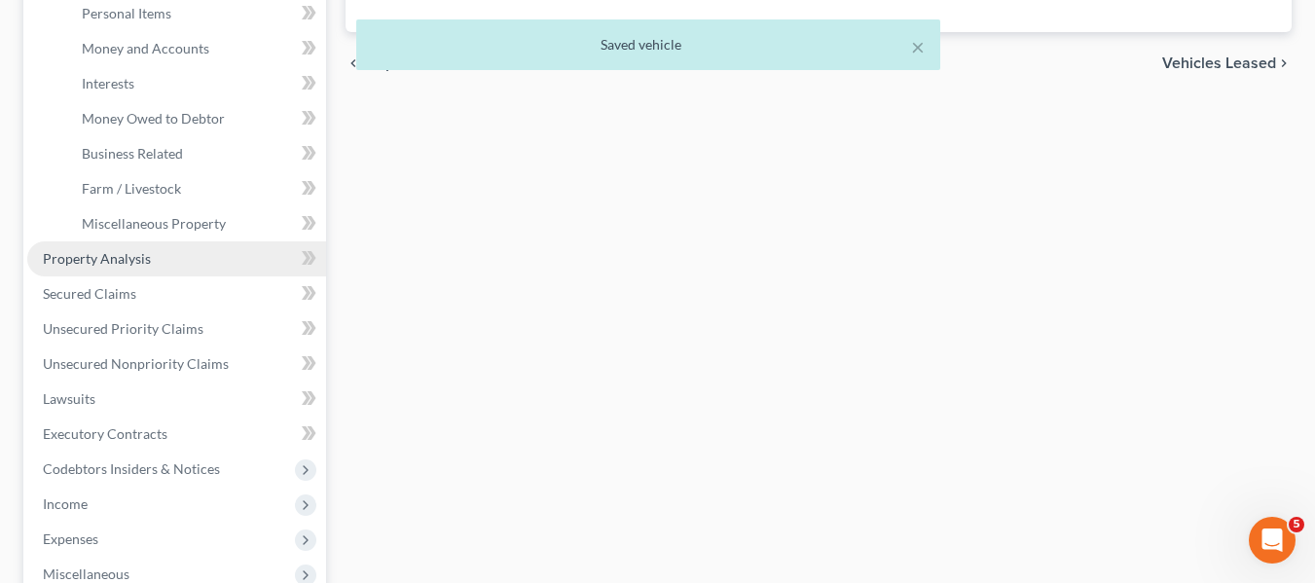
click at [135, 254] on span "Property Analysis" at bounding box center [97, 258] width 108 height 17
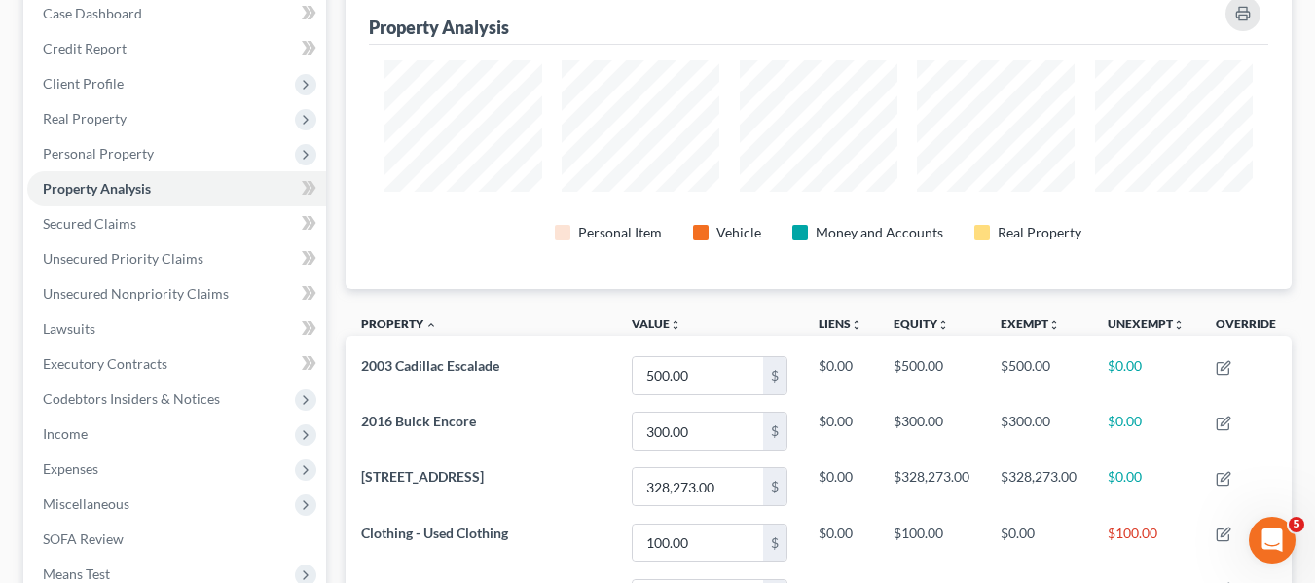
scroll to position [179, 0]
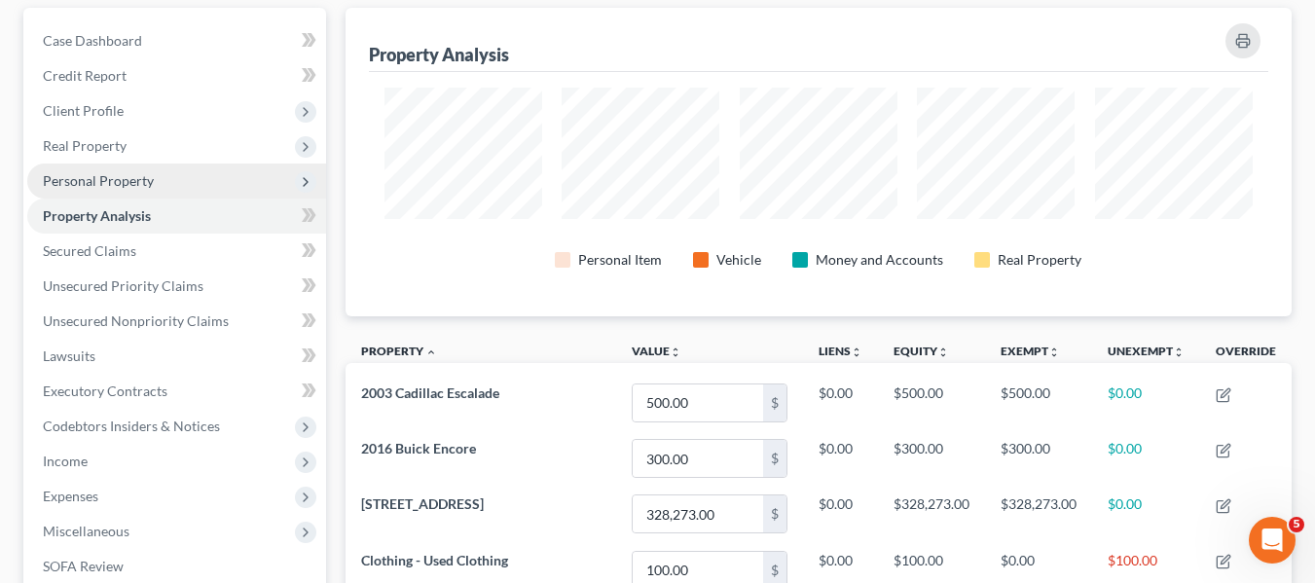
click at [143, 184] on span "Personal Property" at bounding box center [98, 180] width 111 height 17
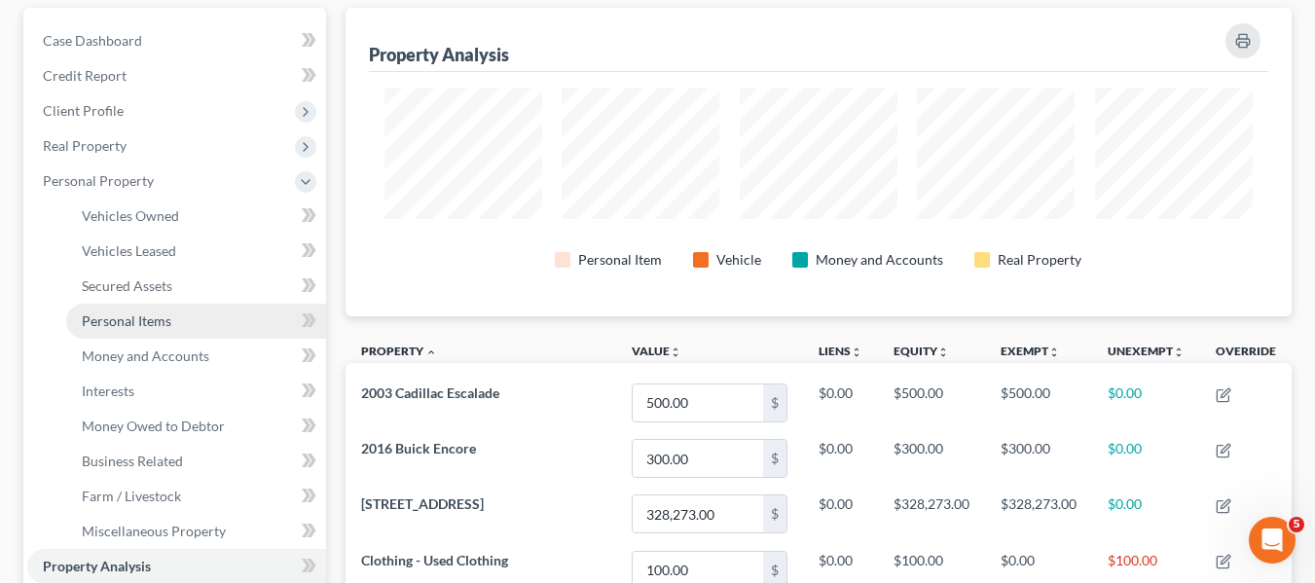
click at [156, 319] on span "Personal Items" at bounding box center [127, 321] width 90 height 17
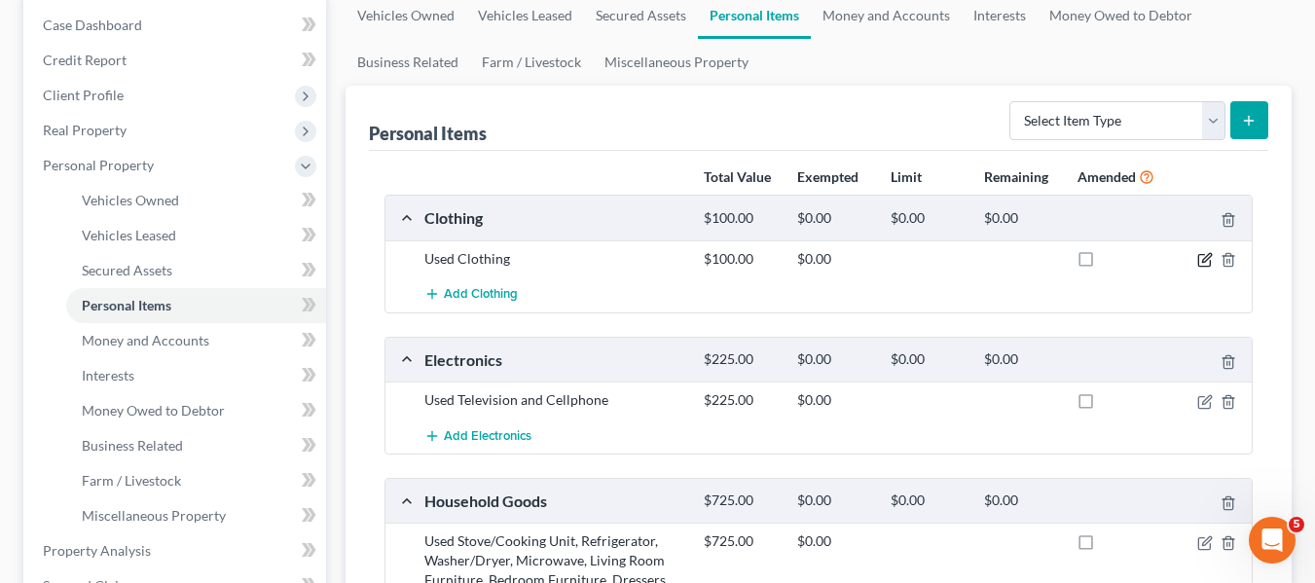
click at [1204, 259] on icon "button" at bounding box center [1206, 257] width 9 height 9
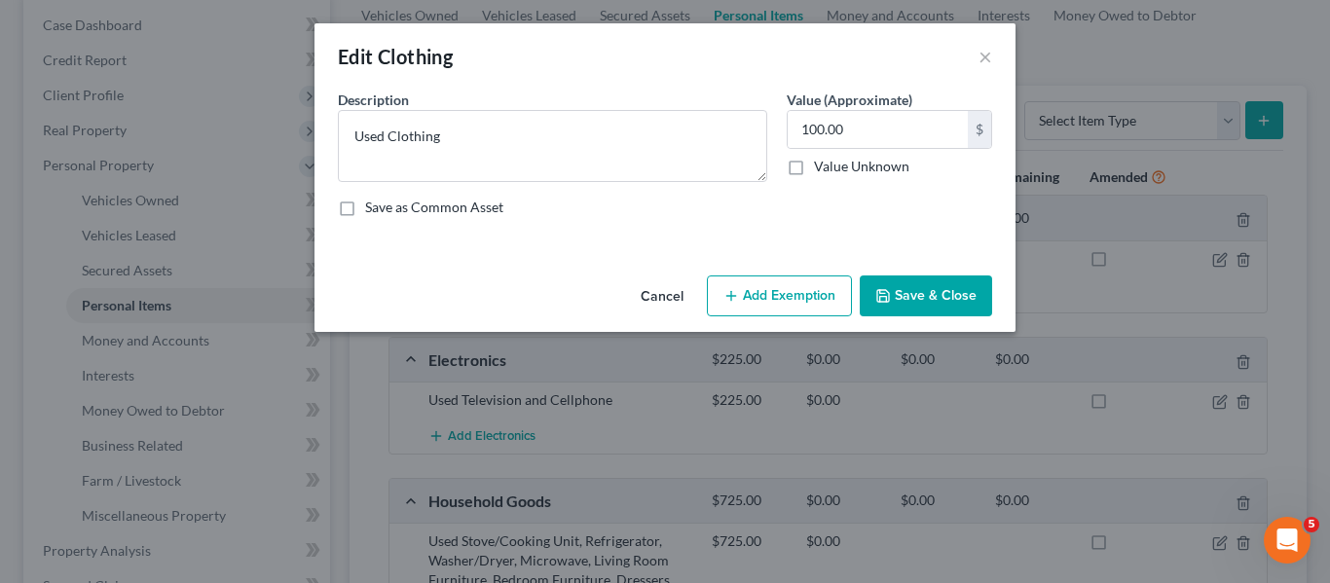
click at [762, 295] on button "Add Exemption" at bounding box center [779, 296] width 145 height 41
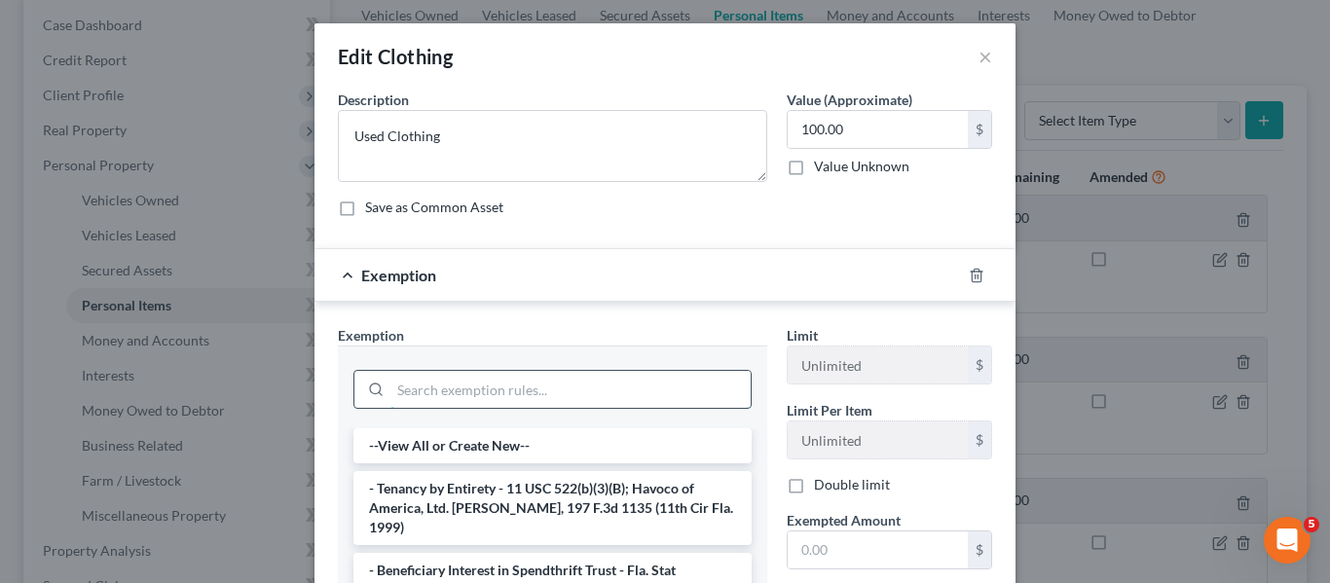
click at [475, 385] on input "search" at bounding box center [570, 389] width 360 height 37
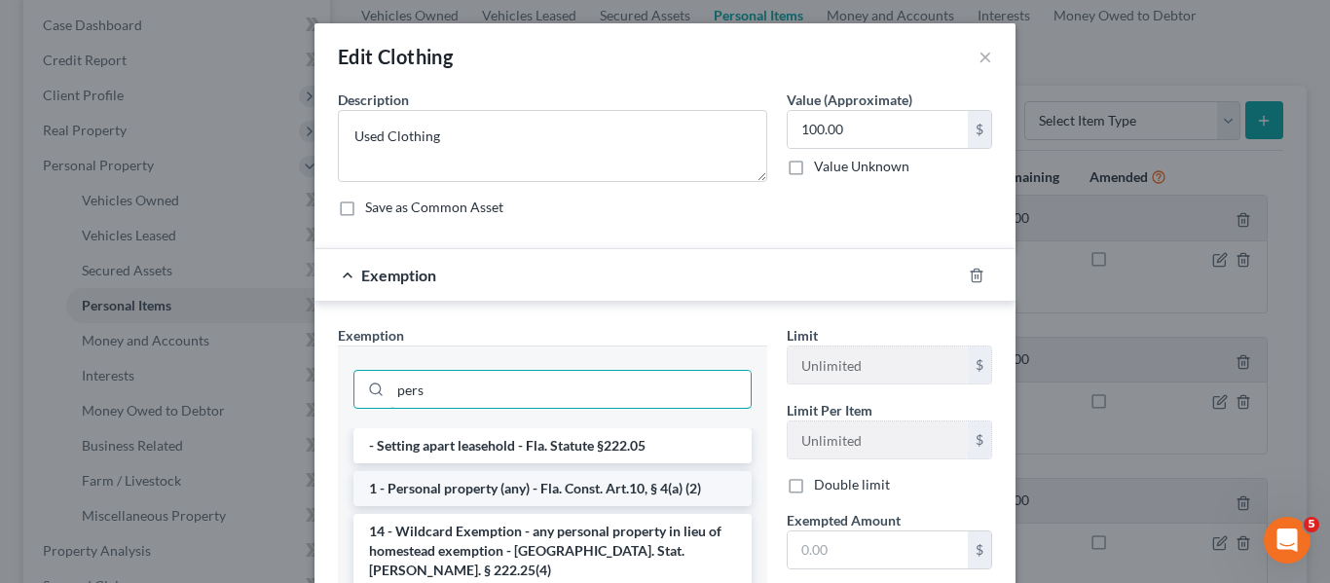
type input "pers"
click at [477, 498] on li "1 - Personal property (any) - Fla. Const. Art.10, § 4(a) (2)" at bounding box center [552, 488] width 398 height 35
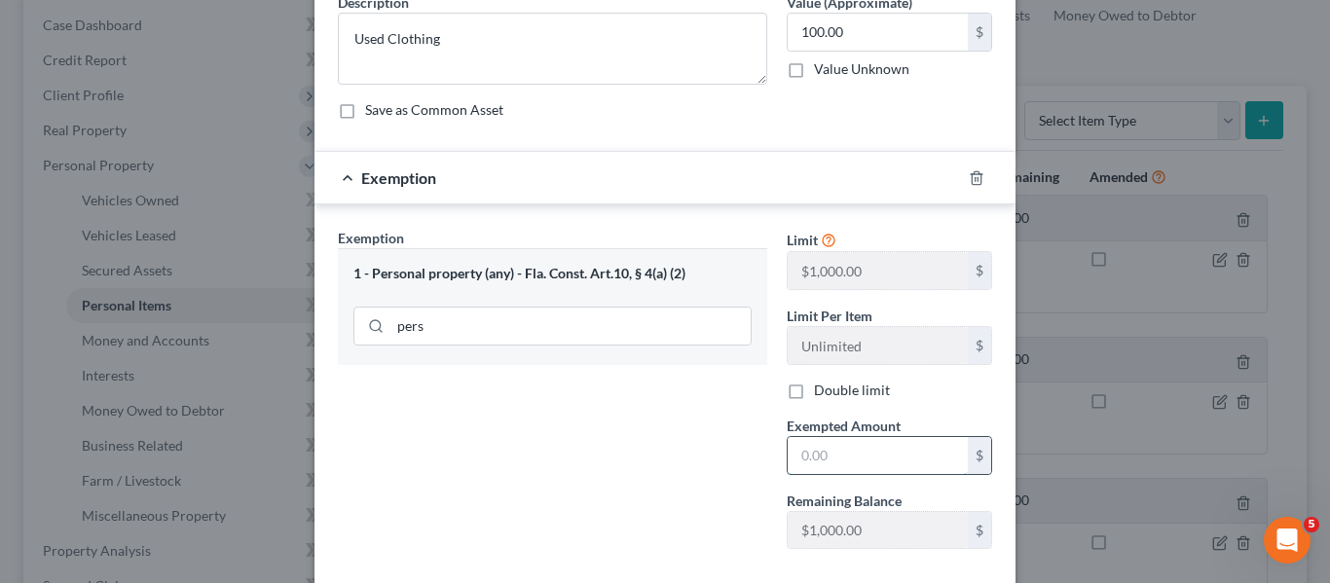
click at [824, 438] on input "text" at bounding box center [878, 455] width 180 height 37
type input "100"
click at [691, 427] on div "Exemption Set must be selected for CA. Exemption * 1 - Personal property (any) …" at bounding box center [552, 396] width 449 height 337
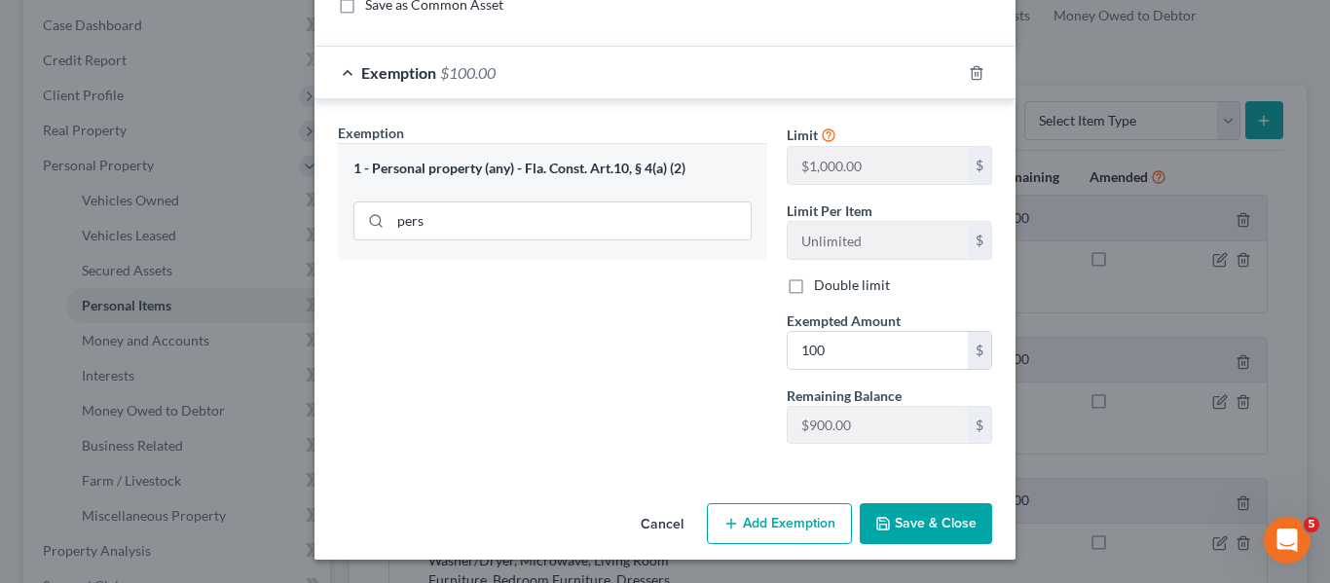
click at [909, 511] on button "Save & Close" at bounding box center [926, 523] width 132 height 41
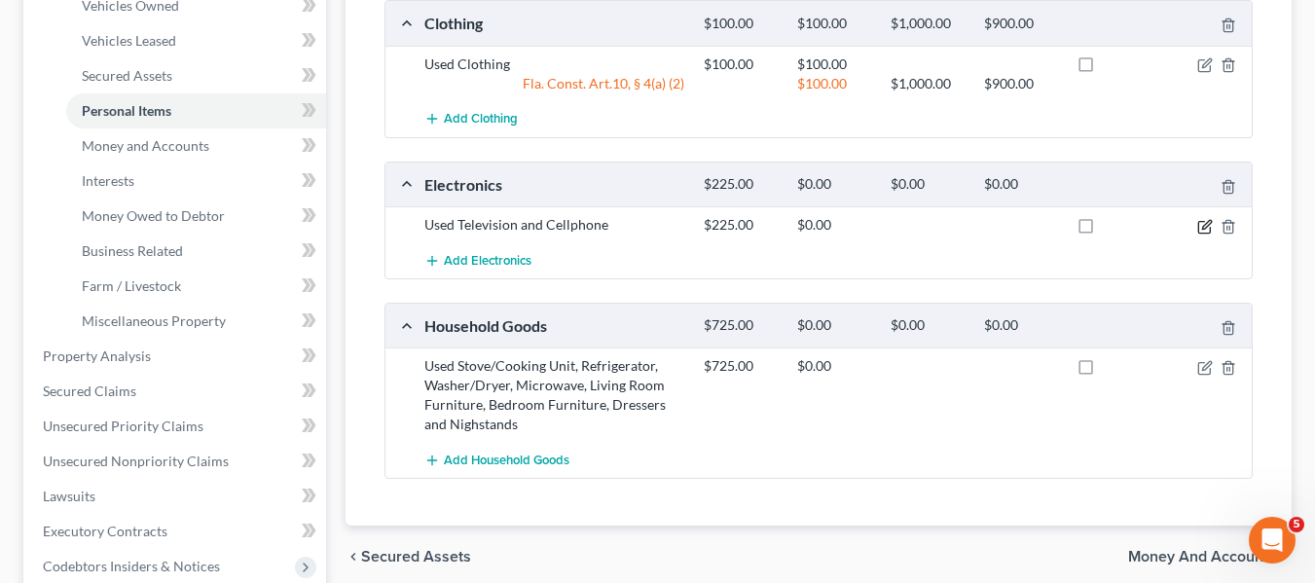
click at [1201, 226] on icon "button" at bounding box center [1206, 227] width 16 height 16
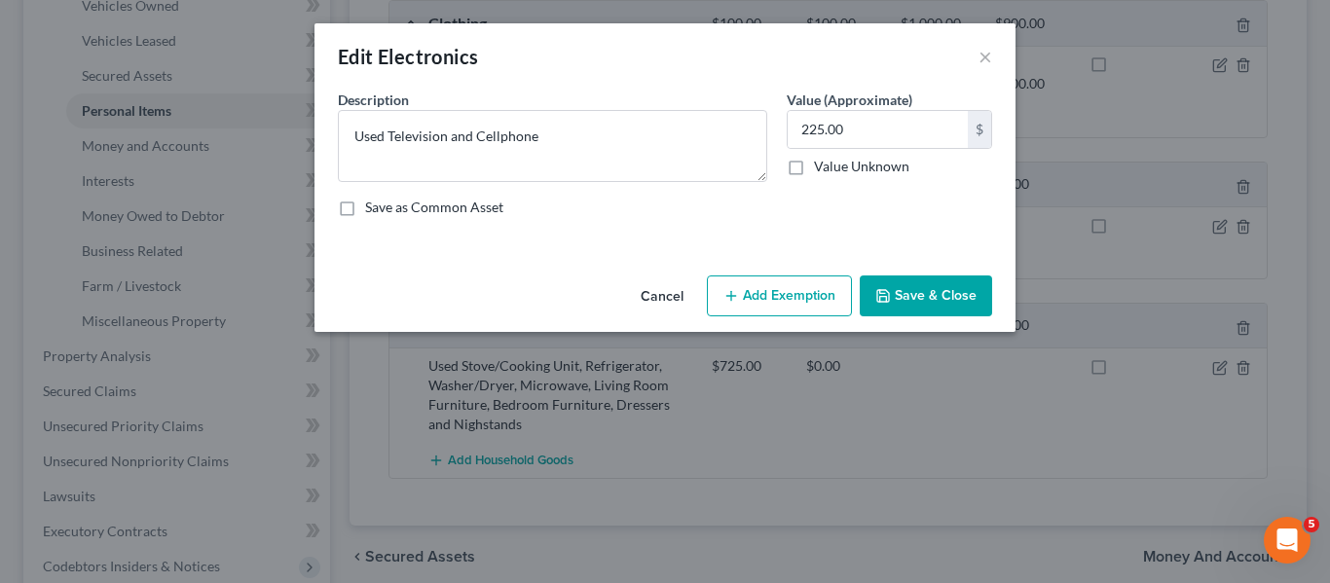
click at [788, 289] on button "Add Exemption" at bounding box center [779, 296] width 145 height 41
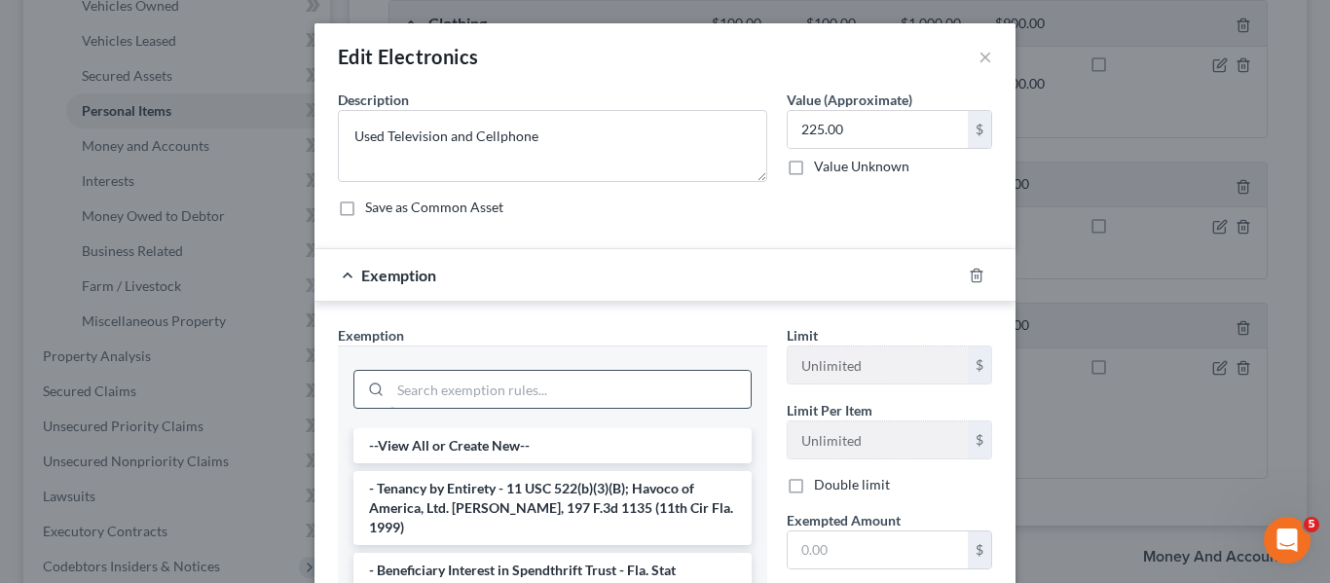
click at [456, 386] on input "search" at bounding box center [570, 389] width 360 height 37
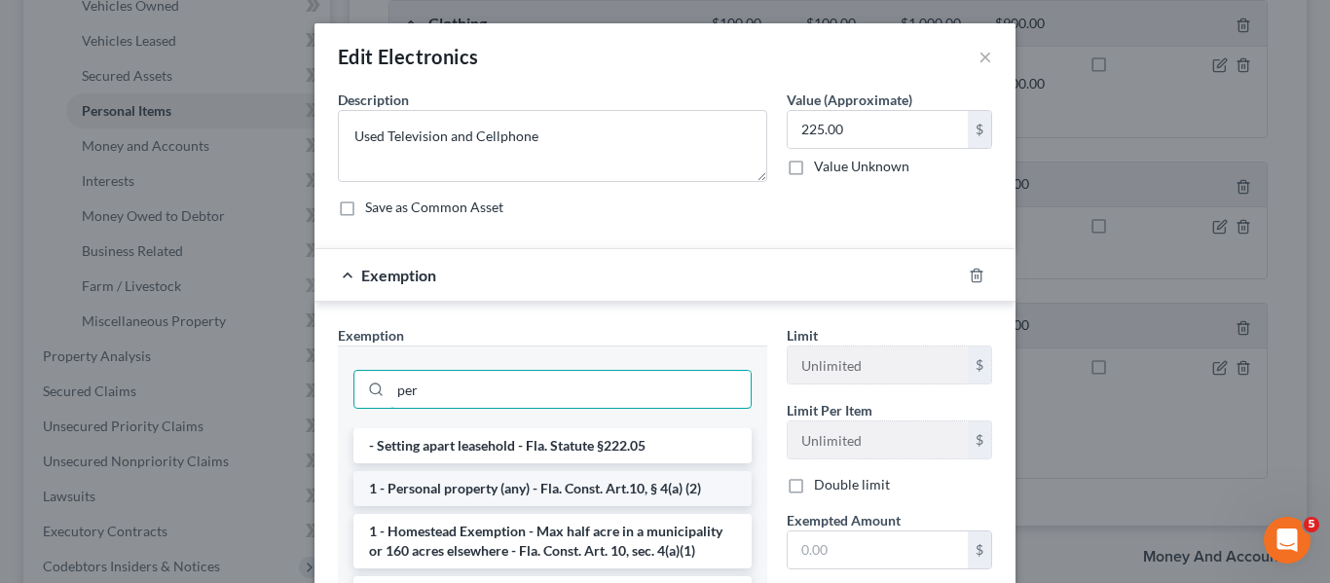
type input "per"
click at [463, 481] on li "1 - Personal property (any) - Fla. Const. Art.10, § 4(a) (2)" at bounding box center [552, 488] width 398 height 35
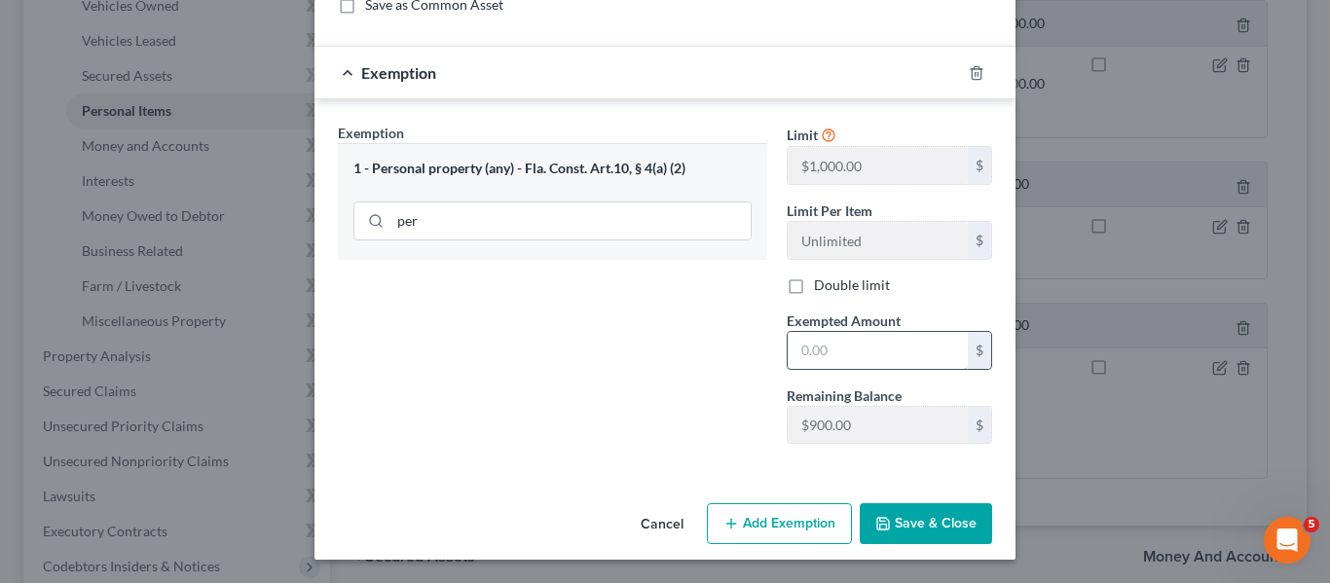
click at [868, 354] on input "text" at bounding box center [878, 350] width 180 height 37
click at [561, 307] on div "Exemption Set must be selected for CA. Exemption * 1 - Personal property (any) …" at bounding box center [552, 291] width 449 height 337
type input "225"
click at [946, 524] on button "Save & Close" at bounding box center [926, 523] width 132 height 41
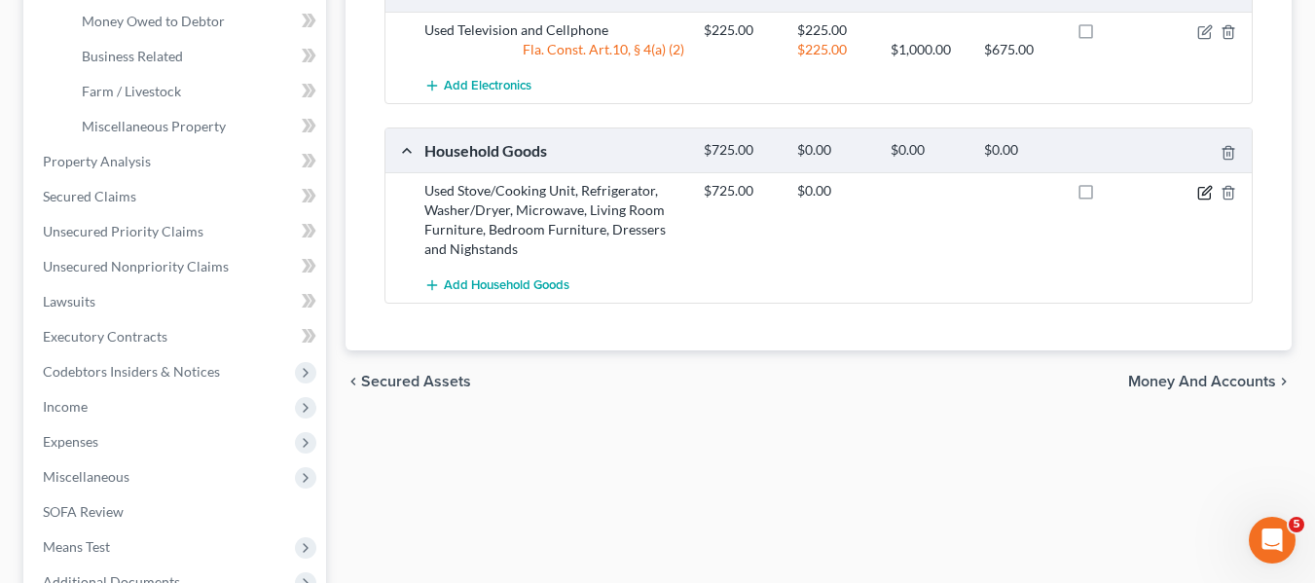
click at [1200, 198] on icon "button" at bounding box center [1206, 193] width 16 height 16
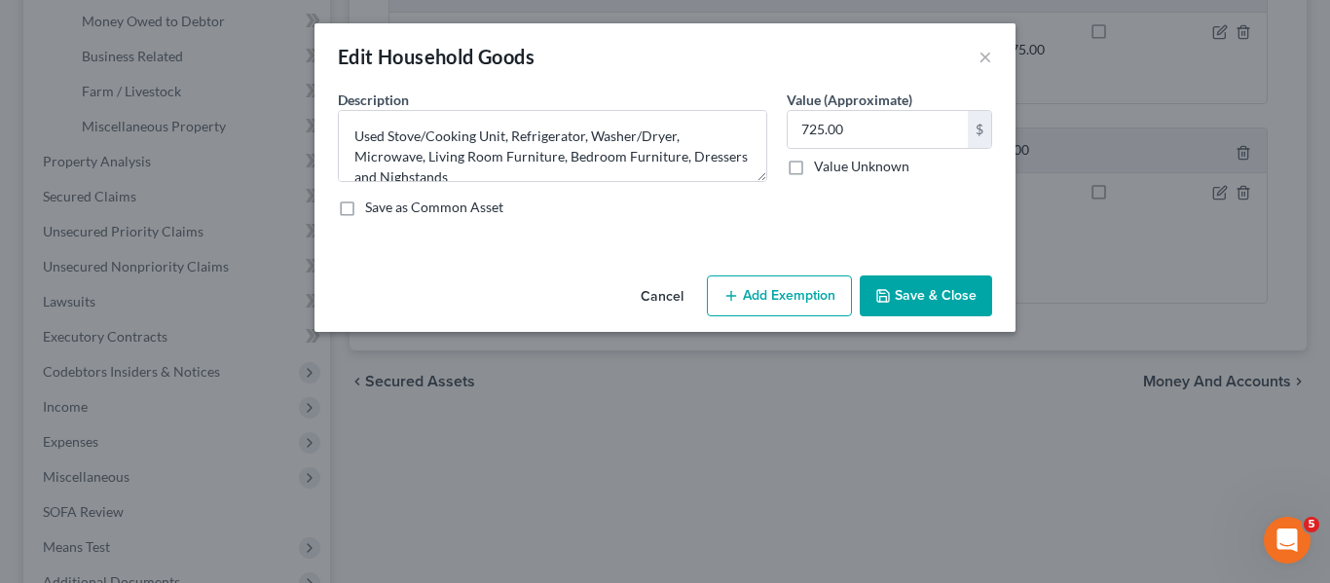
click at [752, 309] on button "Add Exemption" at bounding box center [779, 296] width 145 height 41
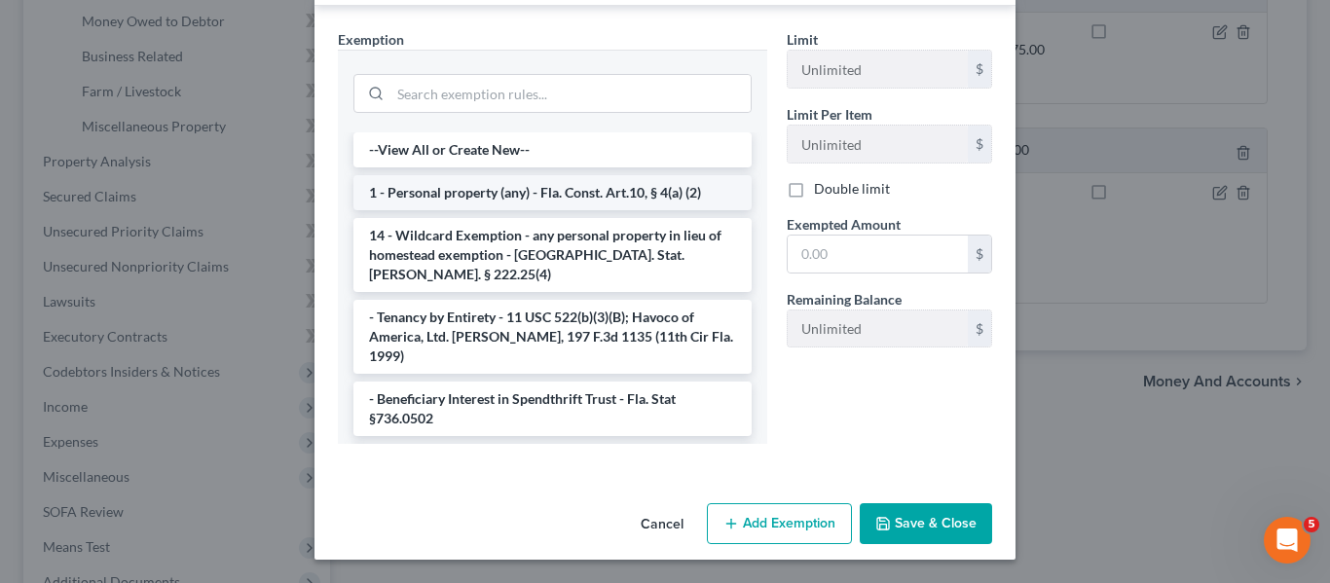
click at [536, 197] on li "1 - Personal property (any) - Fla. Const. Art.10, § 4(a) (2)" at bounding box center [552, 192] width 398 height 35
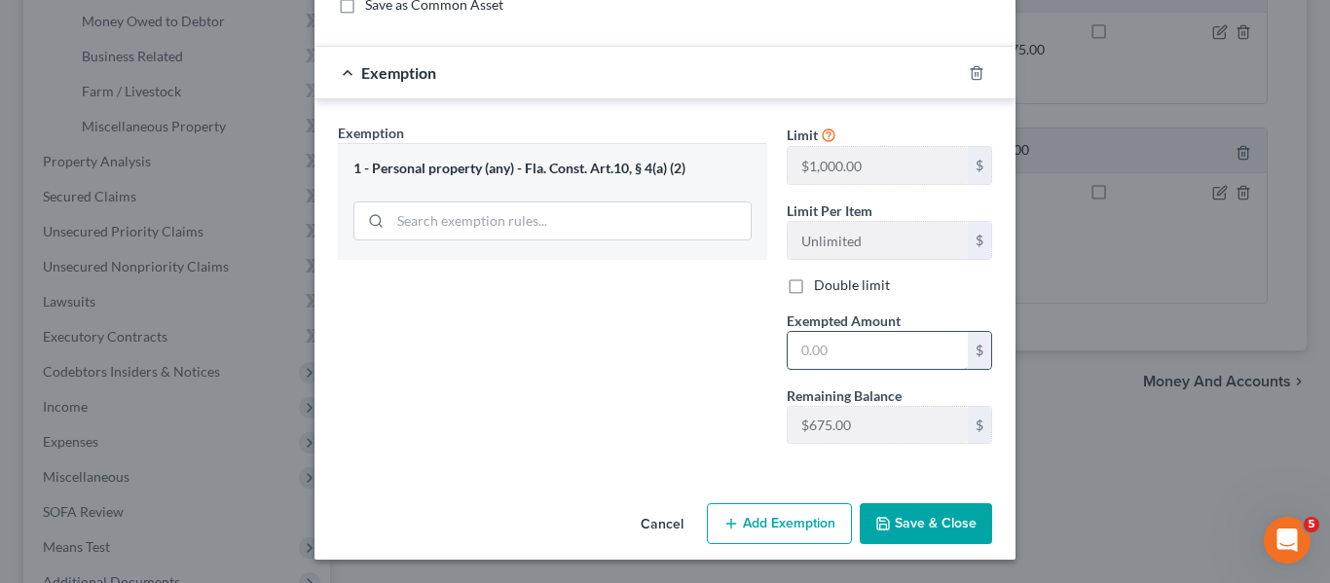
click at [904, 347] on input "text" at bounding box center [878, 350] width 180 height 37
type input "675"
click at [609, 351] on div "Exemption Set must be selected for CA. Exemption * 1 - Personal property (any) …" at bounding box center [552, 291] width 449 height 337
click at [905, 509] on button "Save & Close" at bounding box center [926, 523] width 132 height 41
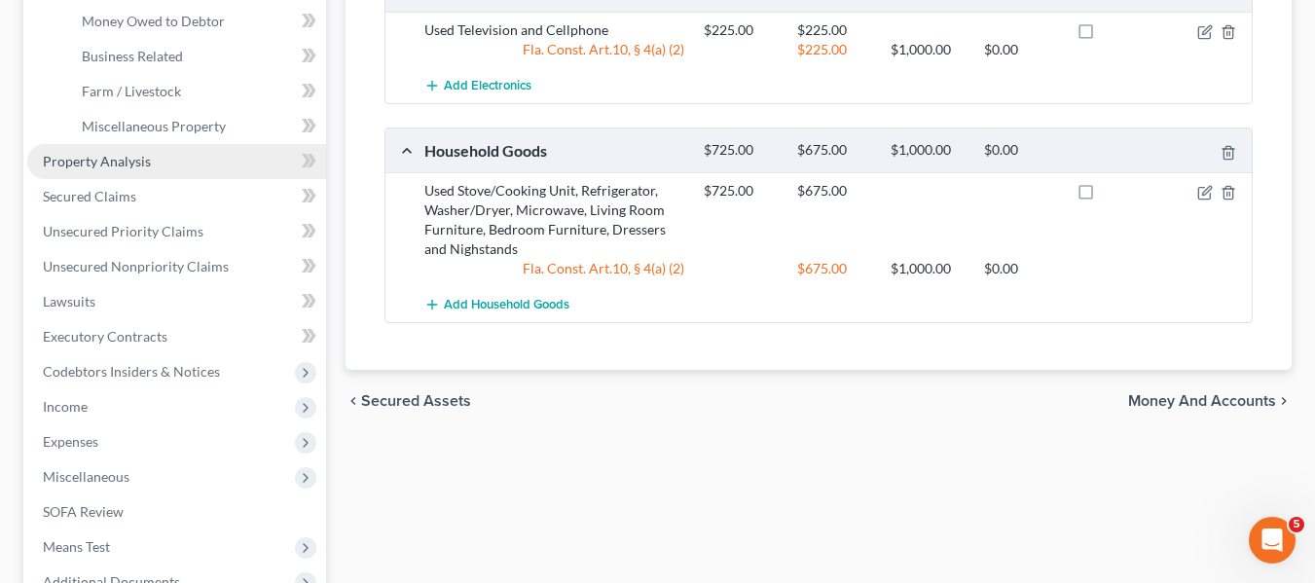
click at [162, 150] on link "Property Analysis" at bounding box center [176, 161] width 299 height 35
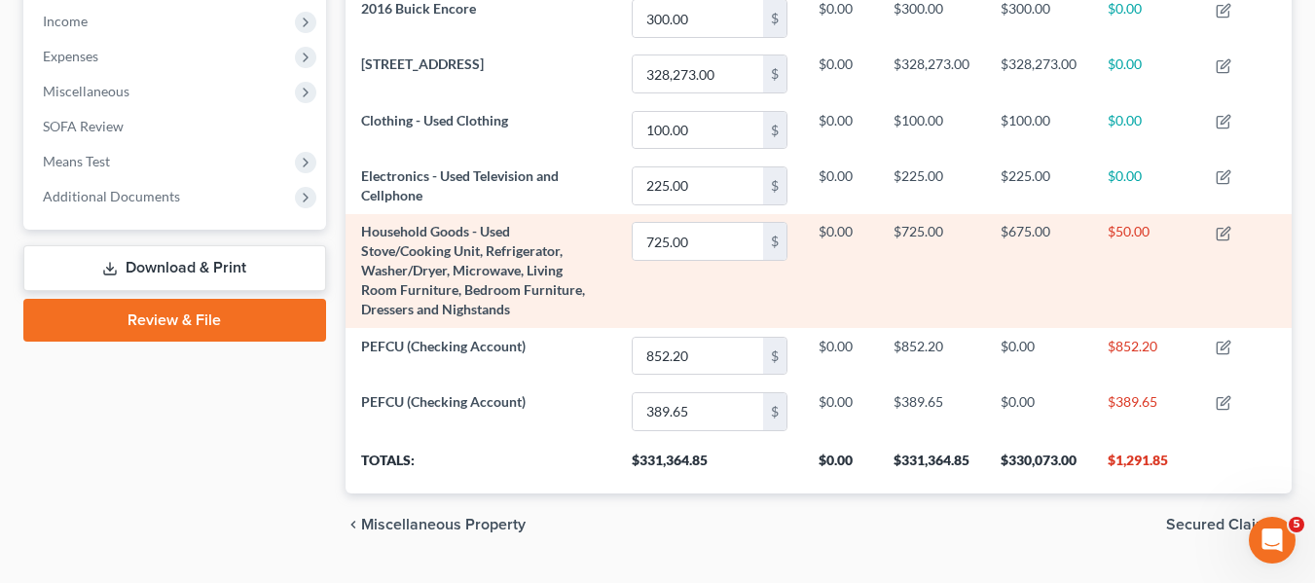
scroll to position [666, 0]
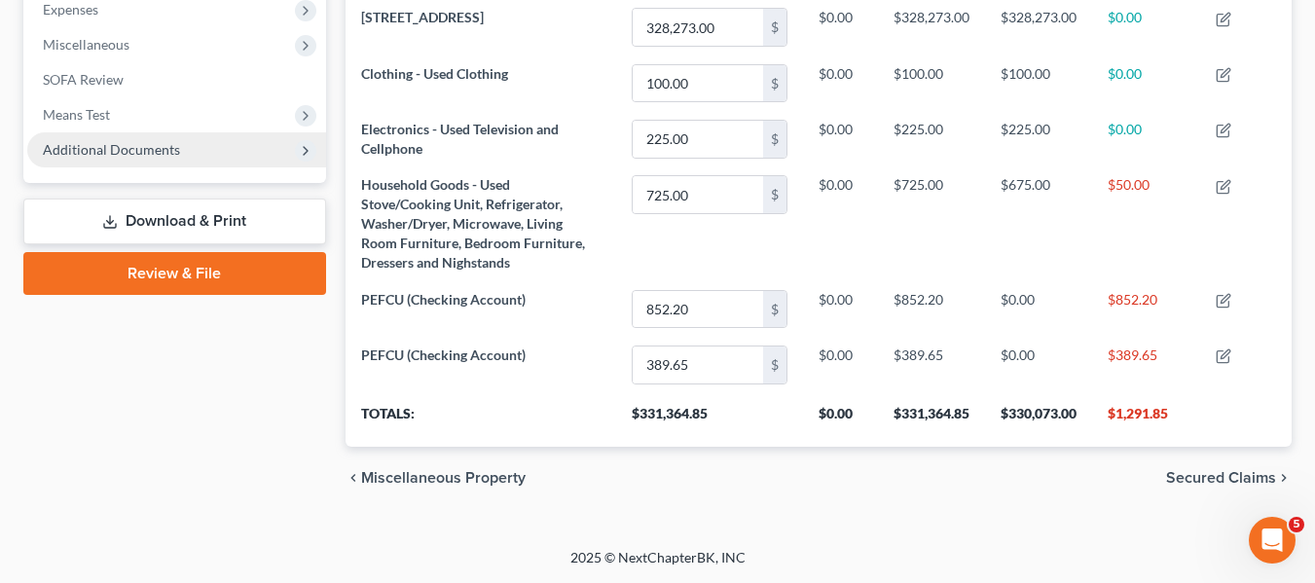
click at [165, 151] on span "Additional Documents" at bounding box center [111, 149] width 137 height 17
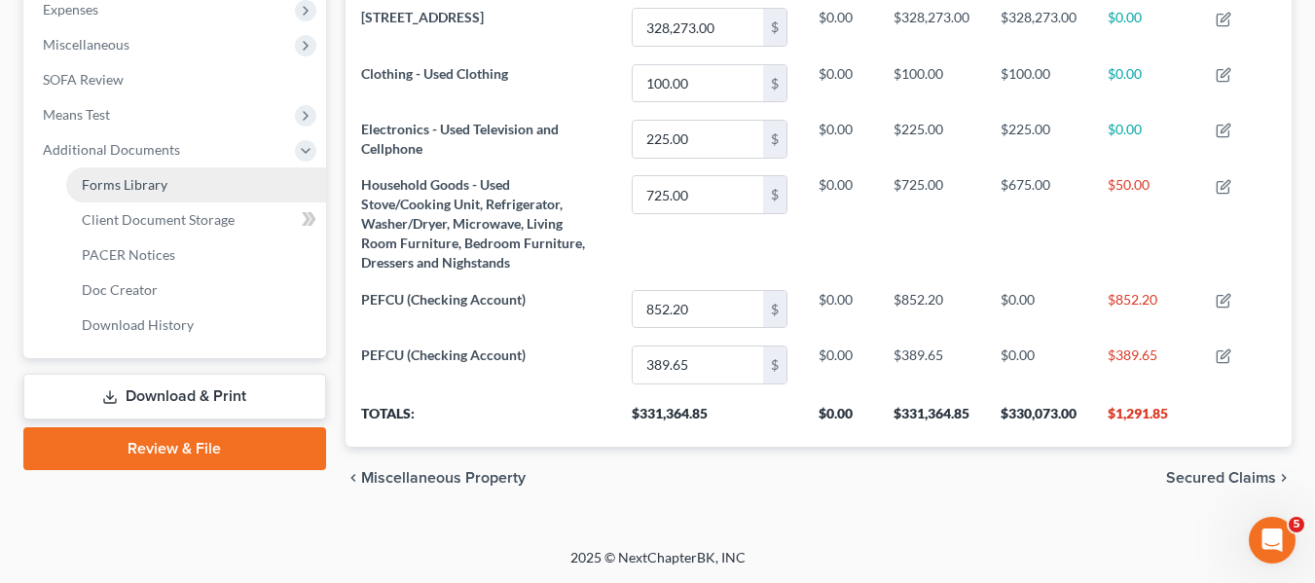
click at [185, 184] on link "Forms Library" at bounding box center [196, 184] width 260 height 35
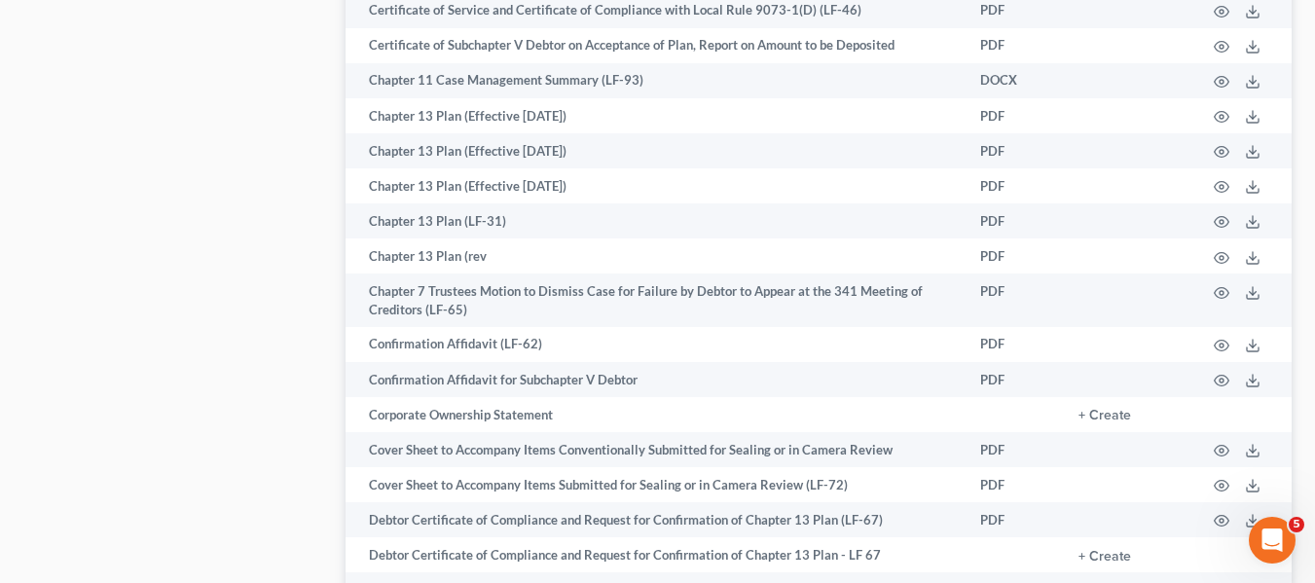
scroll to position [1461, 0]
